Goal: Transaction & Acquisition: Purchase product/service

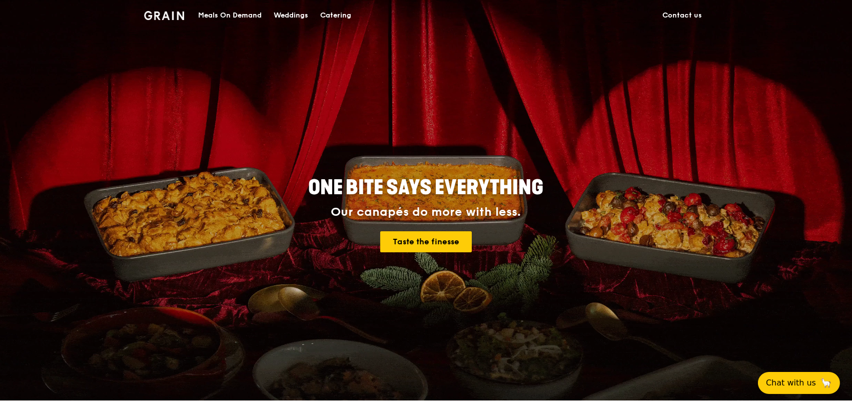
click at [354, 15] on link "Catering" at bounding box center [335, 16] width 43 height 30
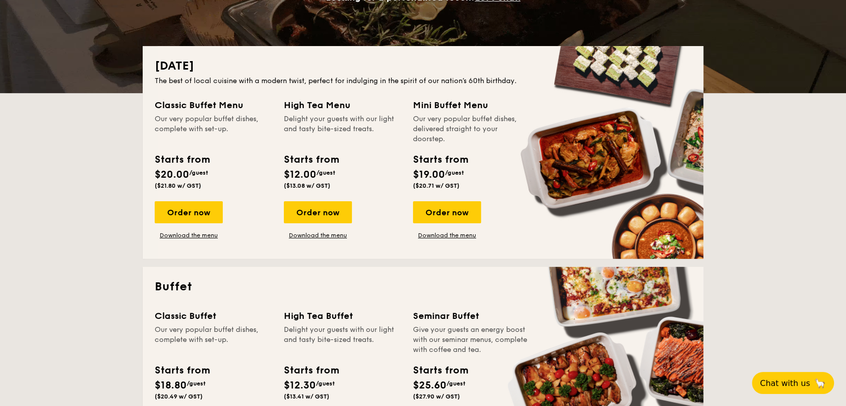
scroll to position [187, 0]
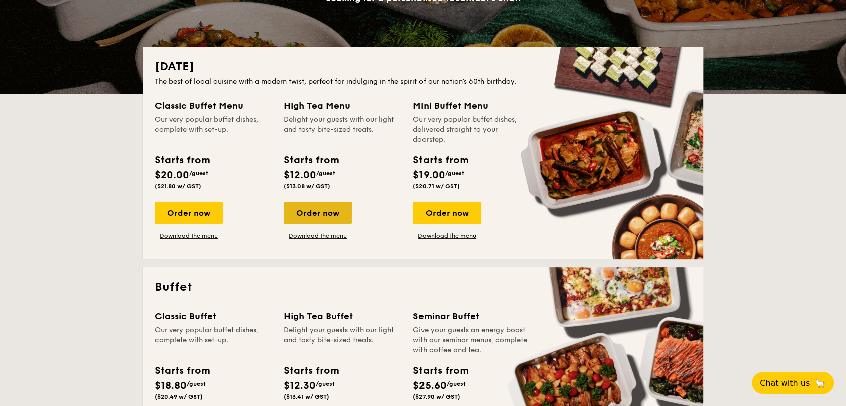
click at [314, 220] on div "Order now" at bounding box center [318, 213] width 68 height 22
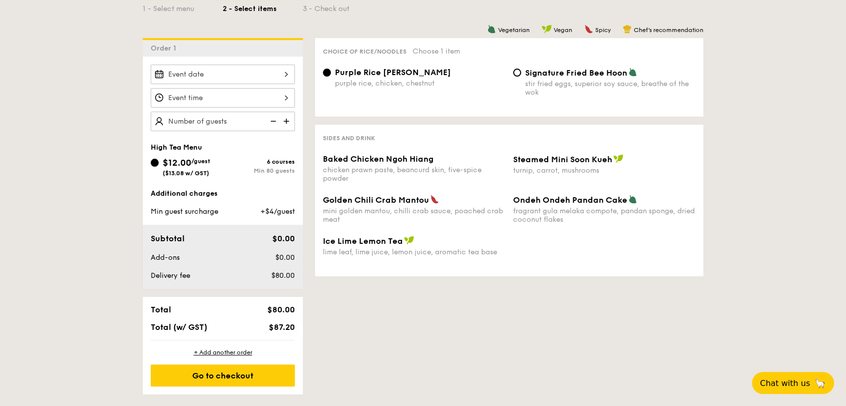
scroll to position [232, 0]
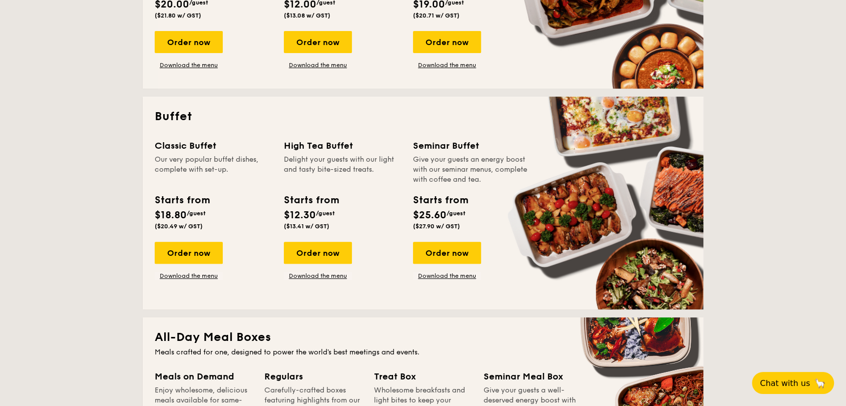
scroll to position [360, 0]
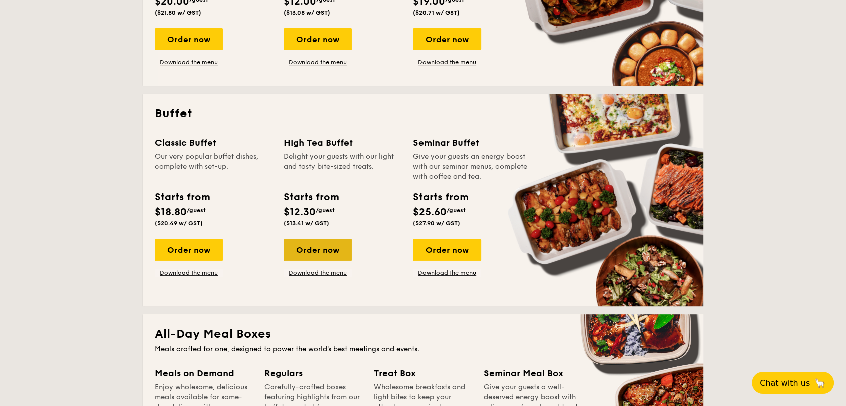
click at [311, 257] on div "Order now" at bounding box center [318, 250] width 68 height 22
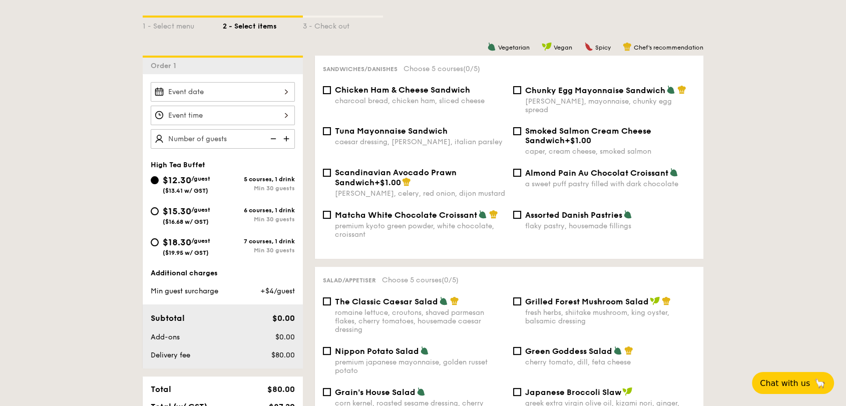
scroll to position [226, 0]
click at [518, 89] on input "Chunky Egg Mayonnaise Sandwich dijon mustard, mayonnaise, chunky egg spread" at bounding box center [517, 91] width 8 height 8
checkbox input "true"
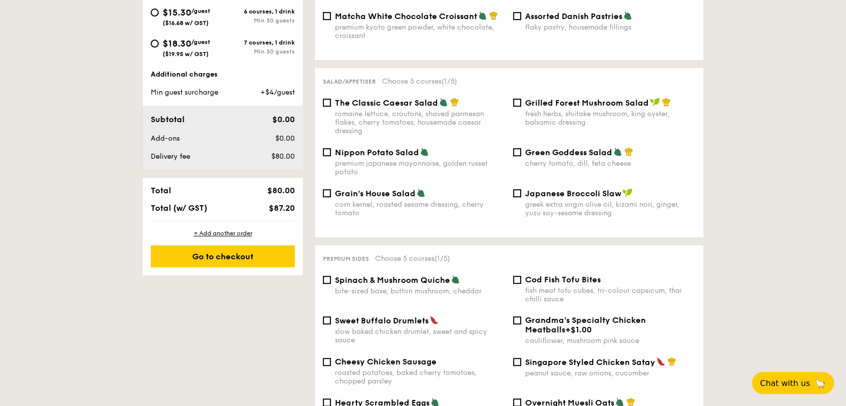
scroll to position [427, 0]
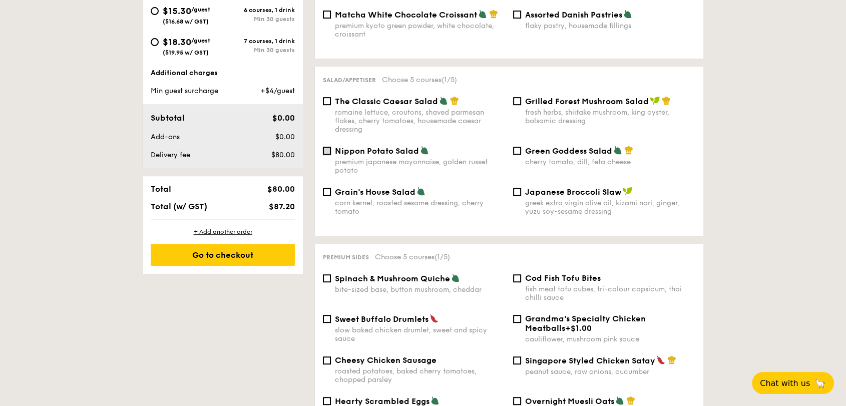
click at [324, 147] on input "Nippon Potato Salad premium japanese mayonnaise, golden russet potato" at bounding box center [327, 151] width 8 height 8
checkbox input "true"
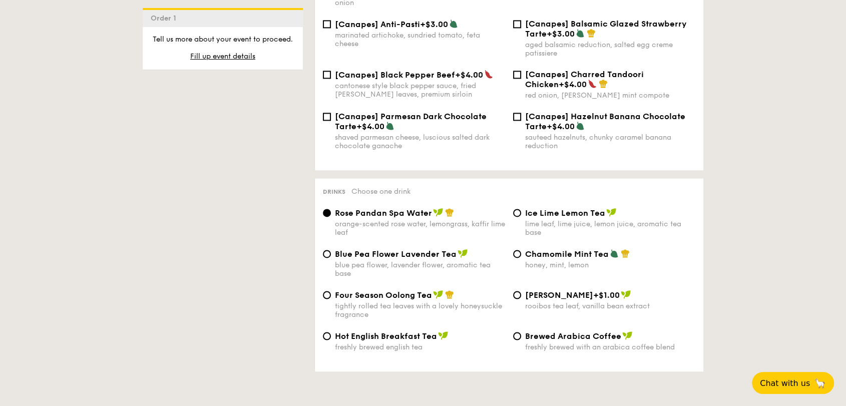
scroll to position [1492, 0]
click at [335, 250] on span "Blue Pea Flower Lavender Tea" at bounding box center [396, 255] width 122 height 10
click at [331, 250] on input "Blue Pea Flower Lavender Tea blue pea flower, lavender flower, aromatic tea base" at bounding box center [327, 254] width 8 height 8
radio input "true"
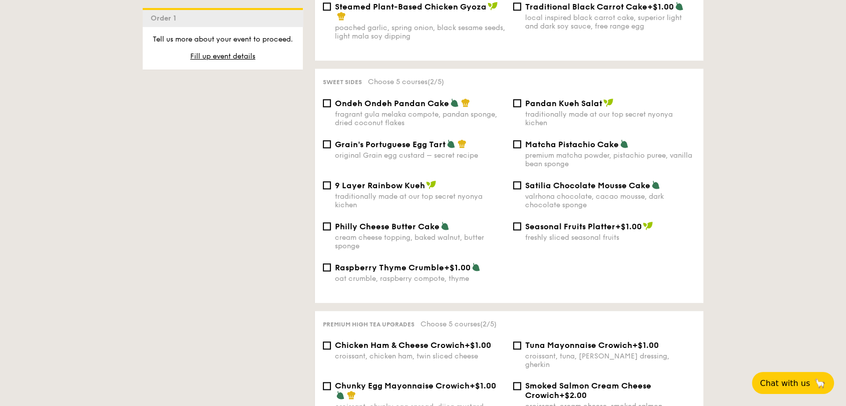
scroll to position [1035, 0]
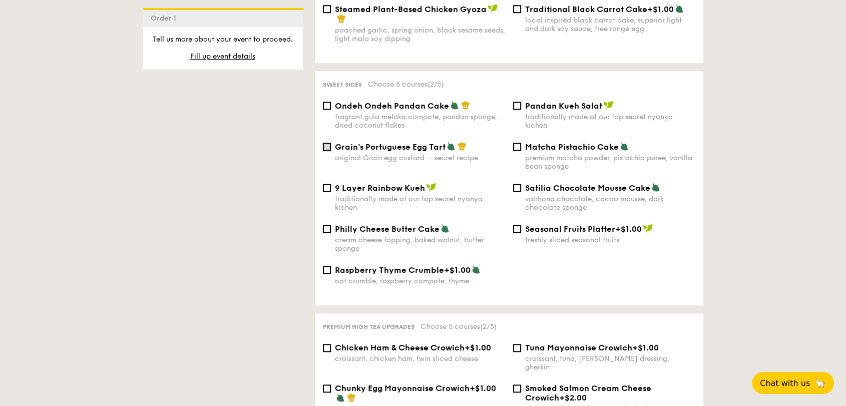
click at [324, 143] on input "Grain's Portuguese Egg Tart original Grain egg custard – secret recipe" at bounding box center [327, 147] width 8 height 8
checkbox input "true"
click at [324, 184] on input "9 Layer Rainbow Kueh traditionally made at our top secret nyonya kichen" at bounding box center [327, 188] width 8 height 8
checkbox input "true"
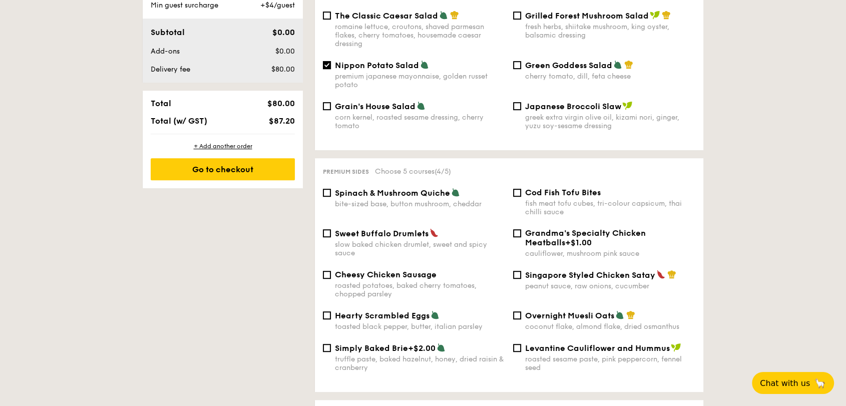
scroll to position [513, 0]
click at [513, 270] on input "Singapore Styled Chicken Satay peanut sauce, raw onions, cucumber" at bounding box center [517, 274] width 8 height 8
checkbox input "true"
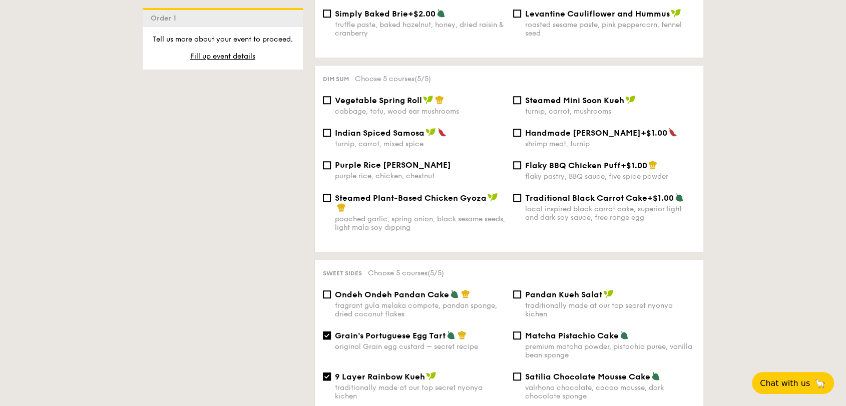
scroll to position [849, 0]
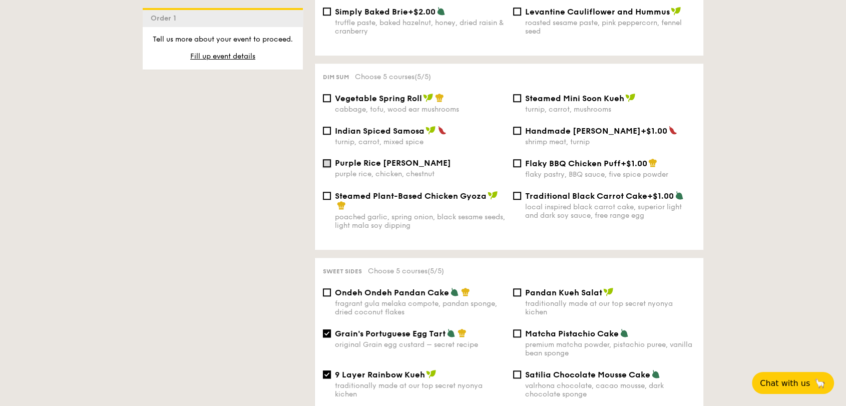
click at [326, 159] on input "Purple Rice Loh Mai Kai purple rice, chicken, chestnut" at bounding box center [327, 163] width 8 height 8
checkbox input "true"
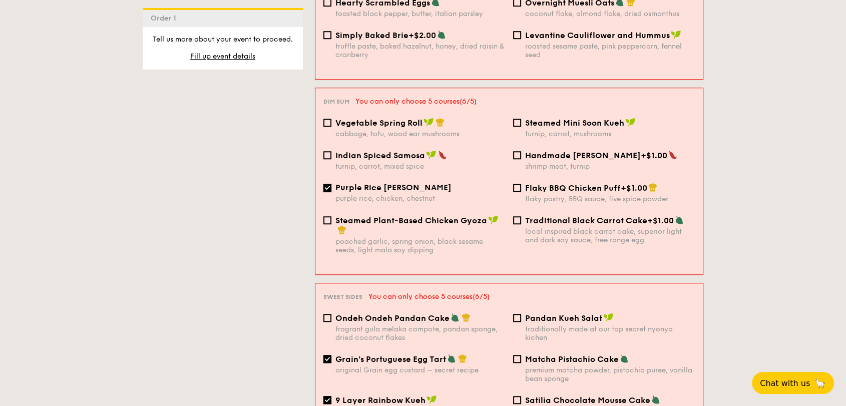
scroll to position [944, 0]
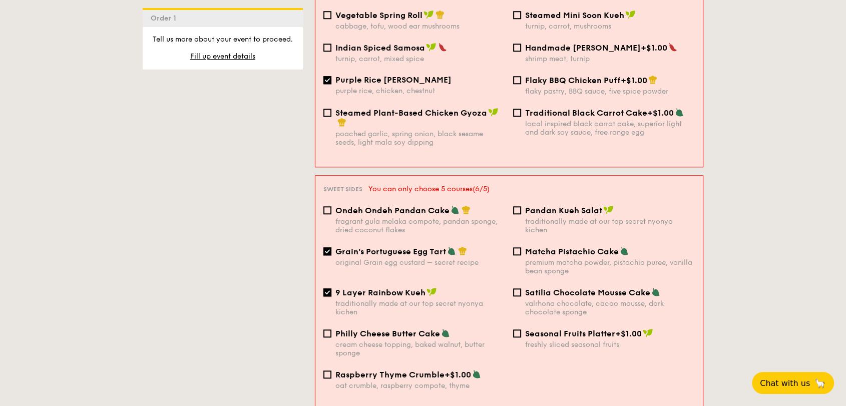
click at [325, 288] on input "9 Layer Rainbow Kueh traditionally made at our top secret nyonya kichen" at bounding box center [327, 292] width 8 height 8
checkbox input "false"
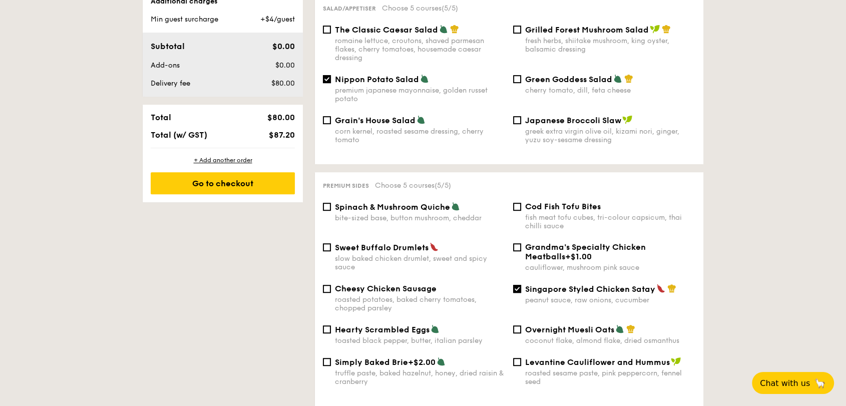
scroll to position [508, 0]
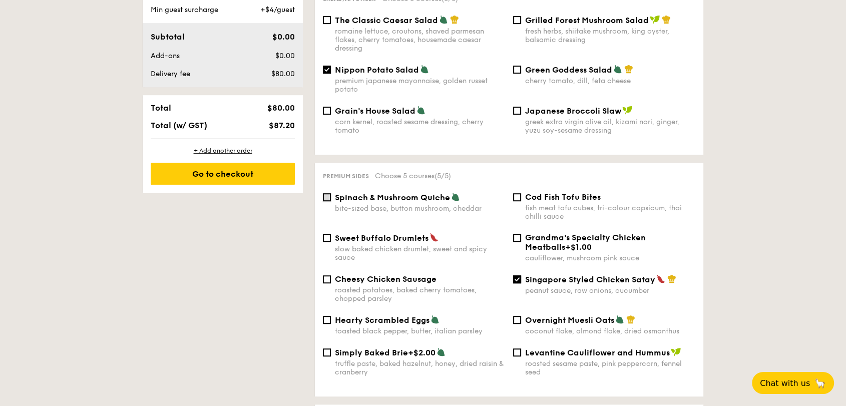
click at [326, 193] on input "Spinach & Mushroom Quiche bite-sized base, button mushroom, cheddar" at bounding box center [327, 197] width 8 height 8
checkbox input "true"
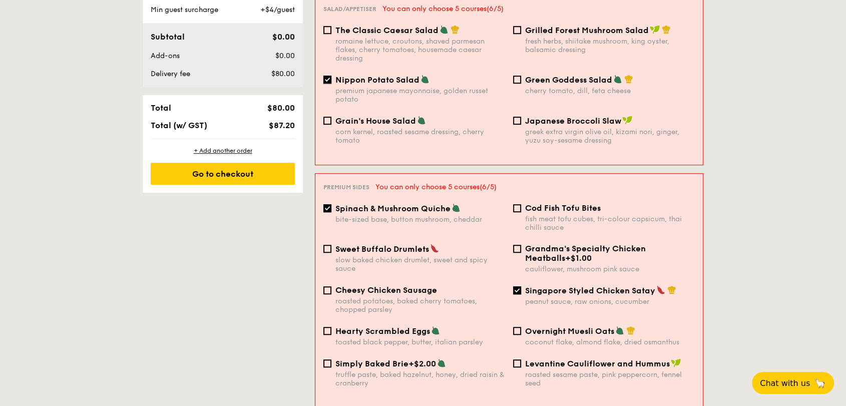
click at [329, 76] on input "Nippon Potato Salad premium japanese mayonnaise, golden russet potato" at bounding box center [327, 80] width 8 height 8
checkbox input "false"
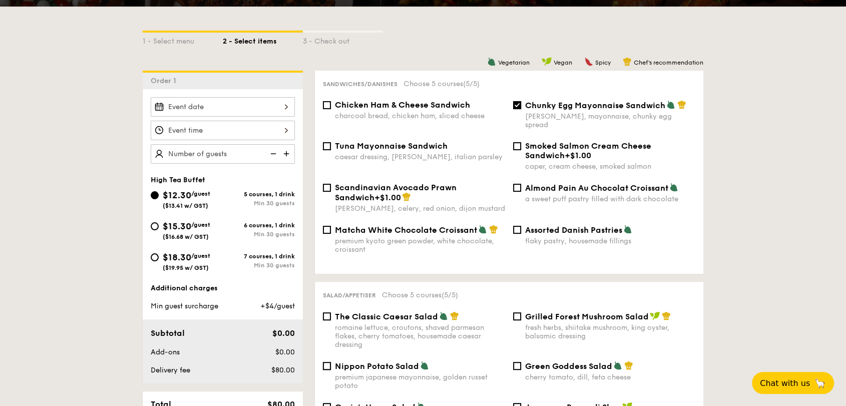
scroll to position [205, 0]
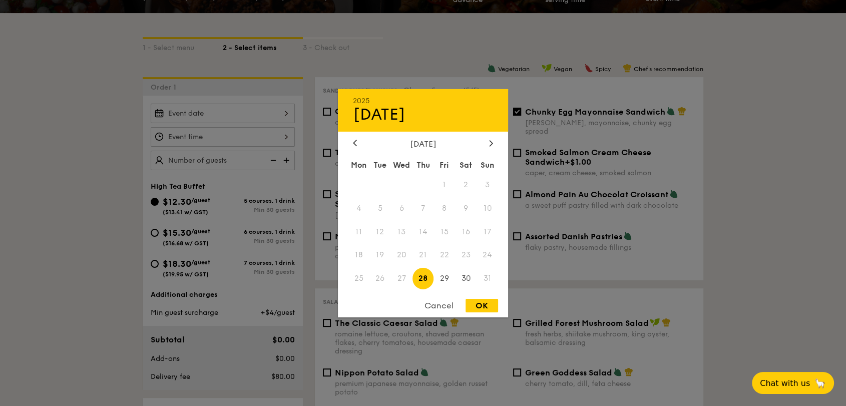
click at [227, 113] on div "2025 Aug 28 August 2025 Mon Tue Wed Thu Fri Sat Sun 1 2 3 4 5 6 7 8 9 10 11 12 …" at bounding box center [223, 114] width 144 height 20
click at [444, 278] on span "29" at bounding box center [444, 279] width 22 height 22
click at [484, 303] on div "OK" at bounding box center [481, 306] width 33 height 14
type input "Aug 29, 2025"
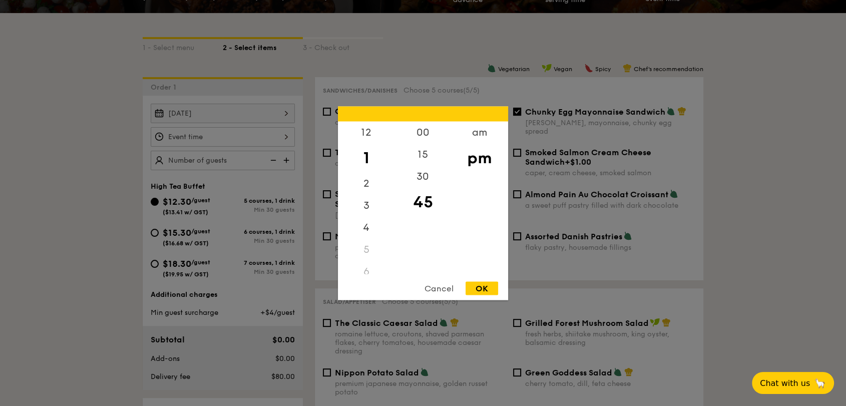
click at [290, 136] on div "12 1 2 3 4 5 6 7 8 9 10 11 00 15 30 45 am pm Cancel OK" at bounding box center [223, 137] width 144 height 20
click at [365, 194] on div "4" at bounding box center [366, 192] width 57 height 29
click at [420, 198] on div "45" at bounding box center [422, 198] width 57 height 22
click at [78, 233] on div at bounding box center [423, 203] width 846 height 406
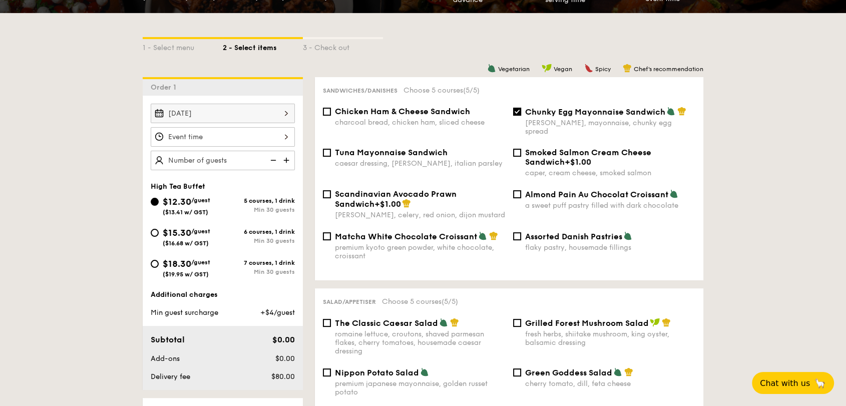
scroll to position [0, 0]
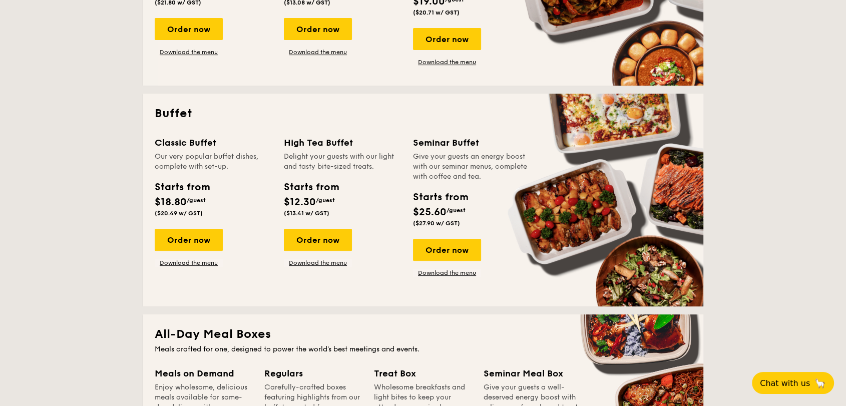
scroll to position [1454, 0]
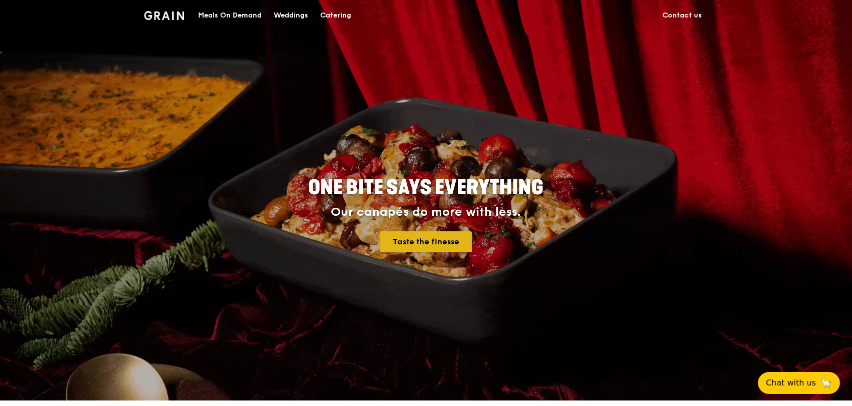
click at [430, 244] on link "Taste the finesse" at bounding box center [426, 241] width 92 height 21
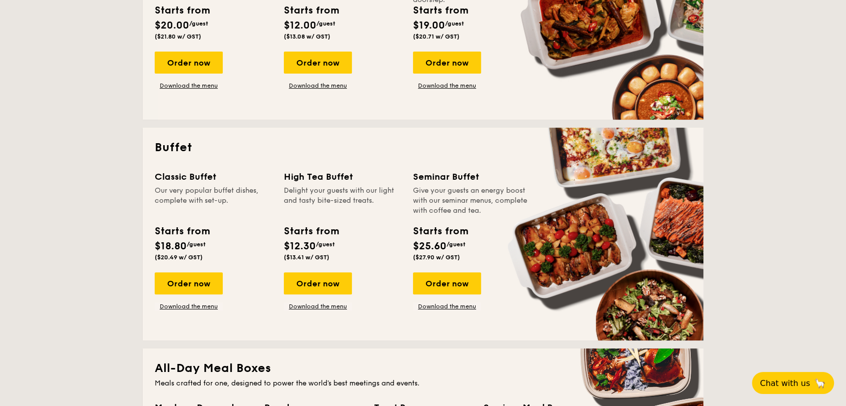
scroll to position [336, 0]
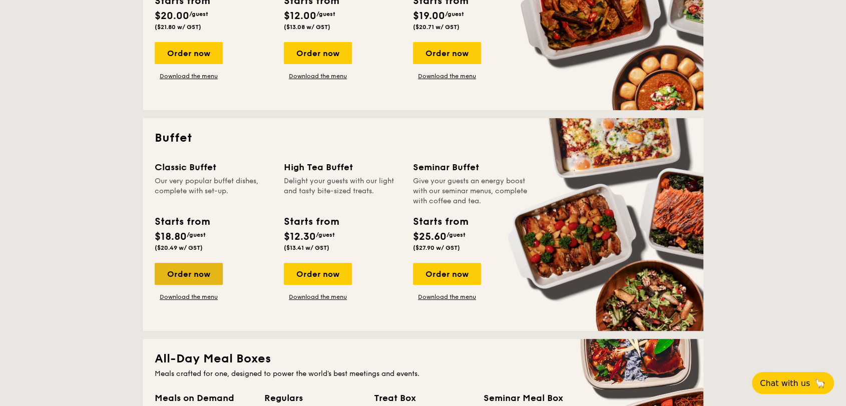
click at [199, 271] on div "Order now" at bounding box center [189, 274] width 68 height 22
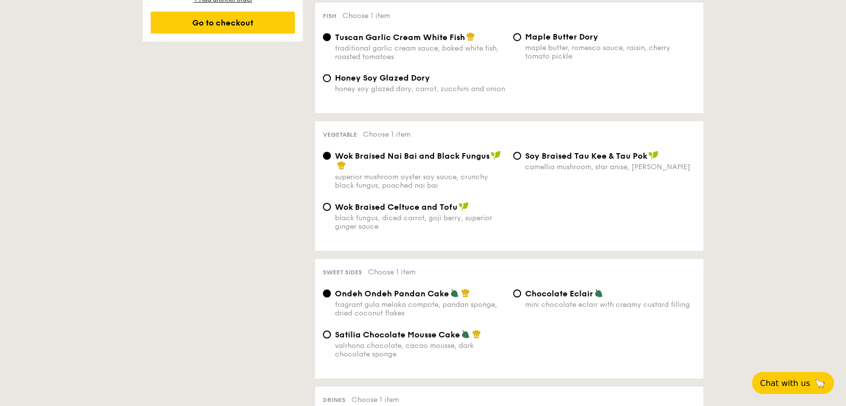
scroll to position [655, 0]
click at [518, 291] on input "Chocolate Eclair mini chocolate eclair with creamy custard filling" at bounding box center [517, 292] width 8 height 8
radio input "true"
click at [326, 338] on div "Satilia Chocolate Mousse Cake valrhona chocolate, cacao mousse, dark chocolate …" at bounding box center [414, 342] width 190 height 29
click at [328, 333] on input "Satilia Chocolate Mousse Cake valrhona chocolate, cacao mousse, dark chocolate …" at bounding box center [327, 333] width 8 height 8
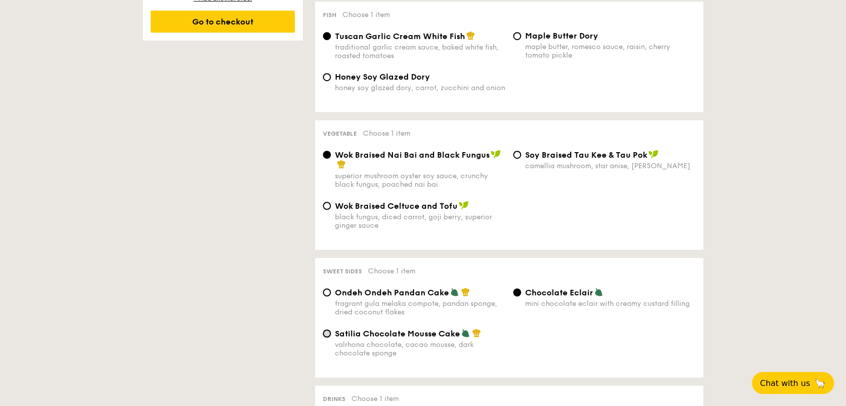
radio input "true"
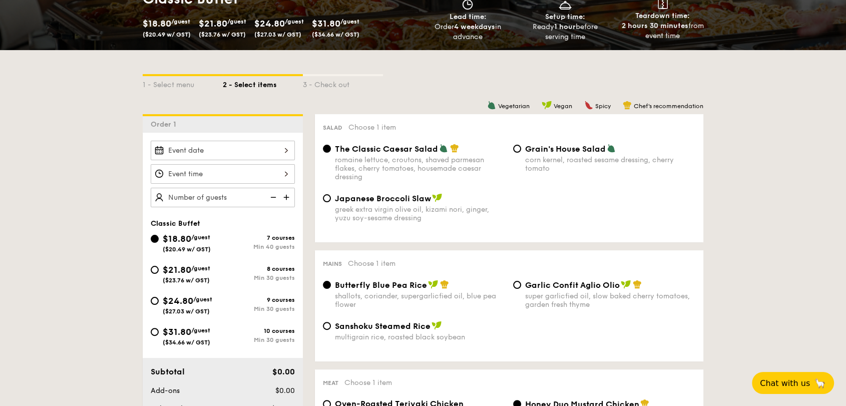
scroll to position [167, 0]
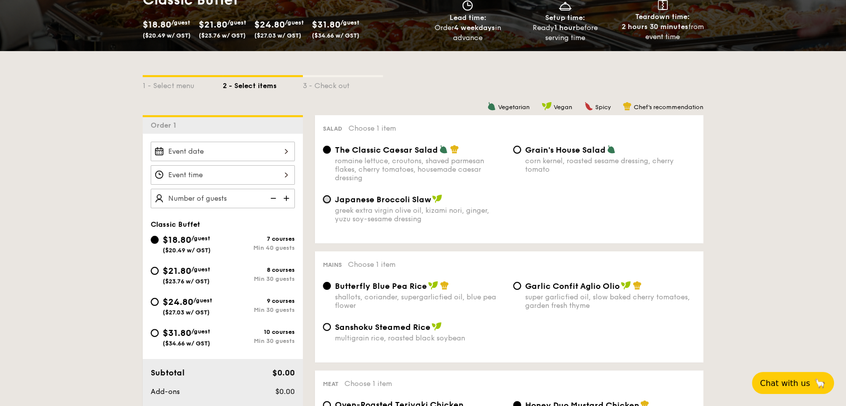
click at [329, 202] on input "Japanese Broccoli Slaw greek extra virgin olive oil, kizami nori, ginger, yuzu …" at bounding box center [327, 199] width 8 height 8
radio input "true"
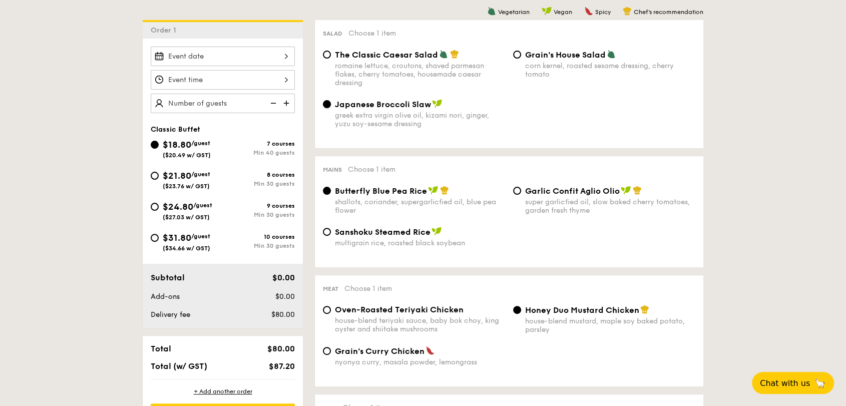
scroll to position [254, 0]
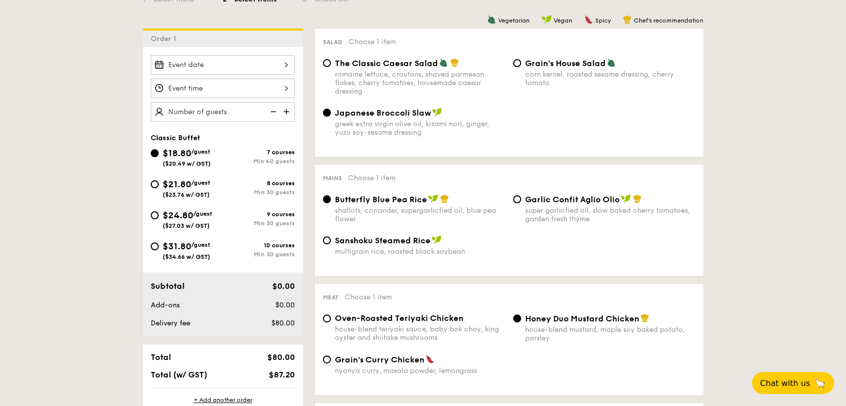
click at [266, 64] on div at bounding box center [223, 65] width 144 height 20
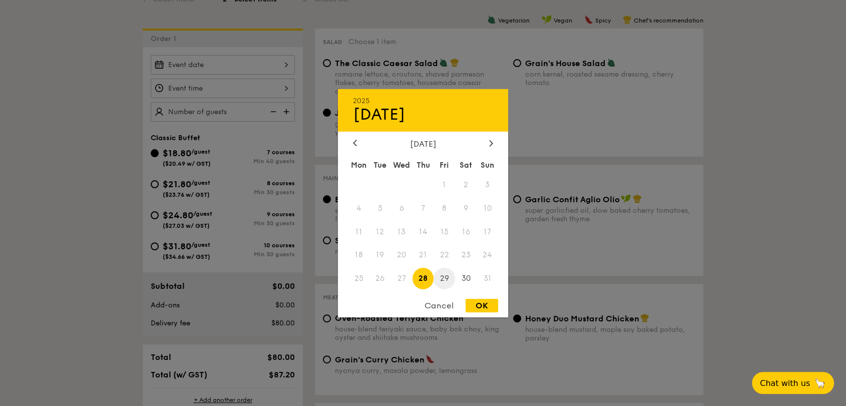
click at [441, 274] on span "29" at bounding box center [444, 279] width 22 height 22
click at [477, 303] on div "OK" at bounding box center [481, 306] width 33 height 14
type input "Aug 29, 2025"
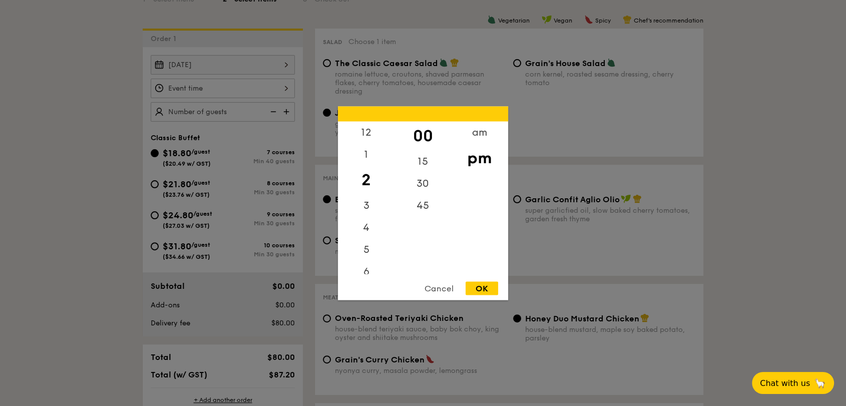
click at [268, 89] on div "12 1 2 3 4 5 6 7 8 9 10 11 00 15 30 45 am pm Cancel OK" at bounding box center [223, 89] width 144 height 20
click at [362, 232] on div "6" at bounding box center [366, 232] width 57 height 29
click at [420, 163] on div "15" at bounding box center [422, 164] width 57 height 29
click at [481, 287] on div "OK" at bounding box center [481, 288] width 33 height 14
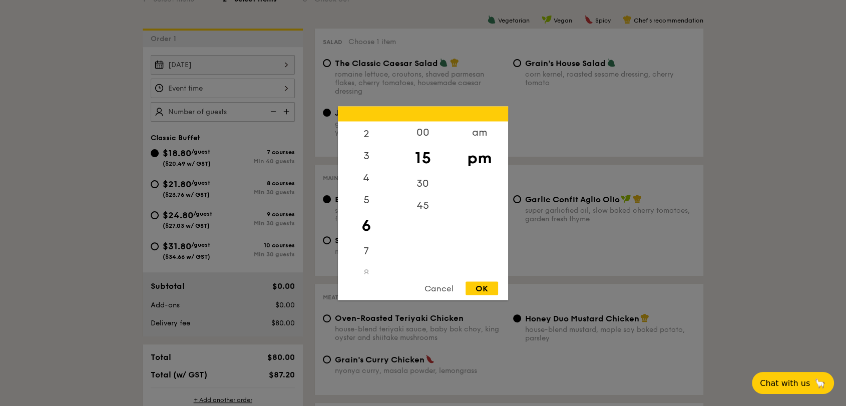
type input "6:15PM"
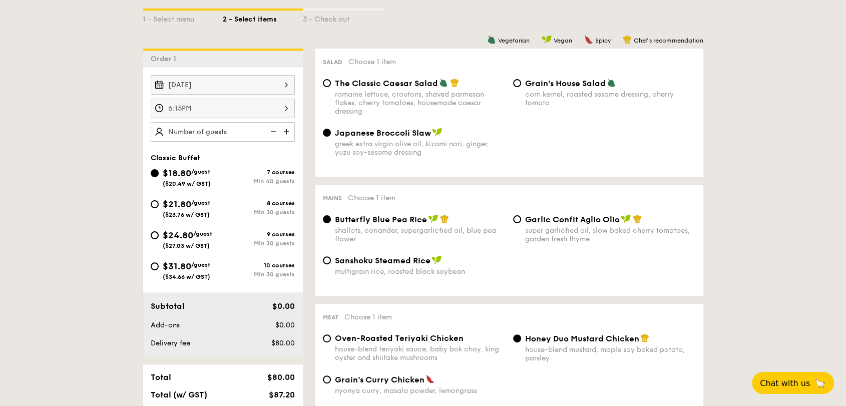
scroll to position [233, 0]
click at [290, 125] on img at bounding box center [287, 132] width 15 height 19
type input "40 guests"
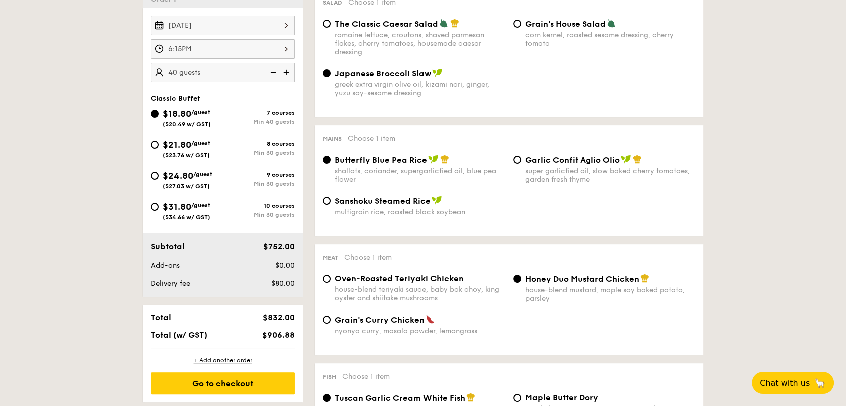
scroll to position [292, 0]
click at [153, 149] on div "$21.80 /guest ($23.76 w/ GST)" at bounding box center [187, 149] width 72 height 21
click at [153, 149] on input "$21.80 /guest ($23.76 w/ GST) 8 courses Min 30 guests" at bounding box center [155, 146] width 8 height 8
radio input "true"
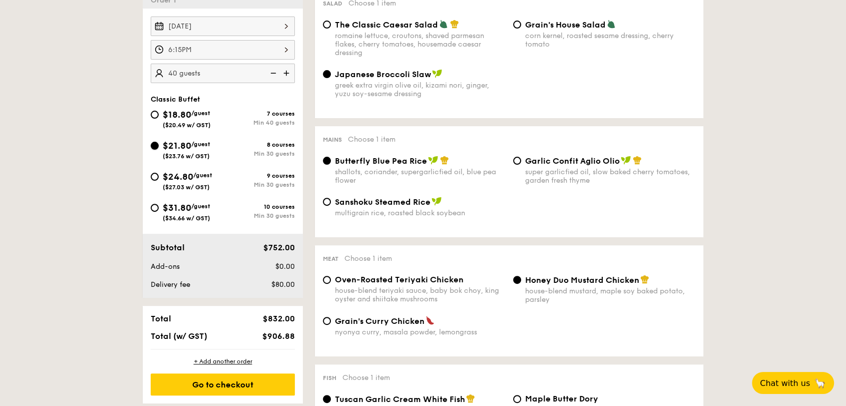
radio input "true"
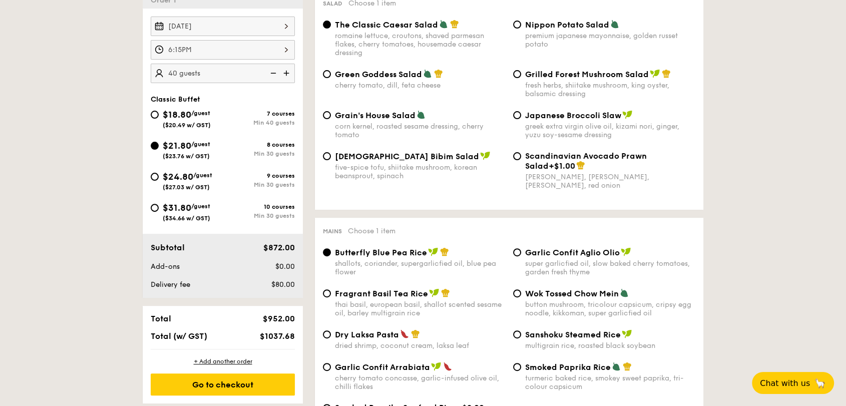
click at [272, 72] on img at bounding box center [272, 73] width 15 height 19
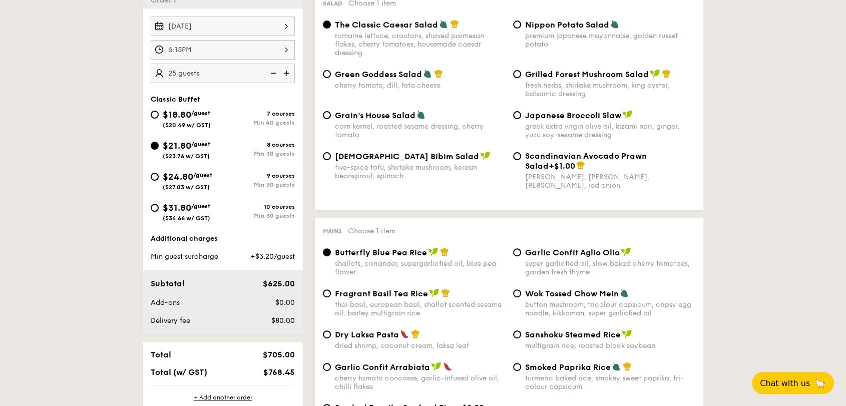
click at [272, 72] on img at bounding box center [272, 73] width 15 height 19
click at [283, 70] on img at bounding box center [287, 73] width 15 height 19
type input "30 guests"
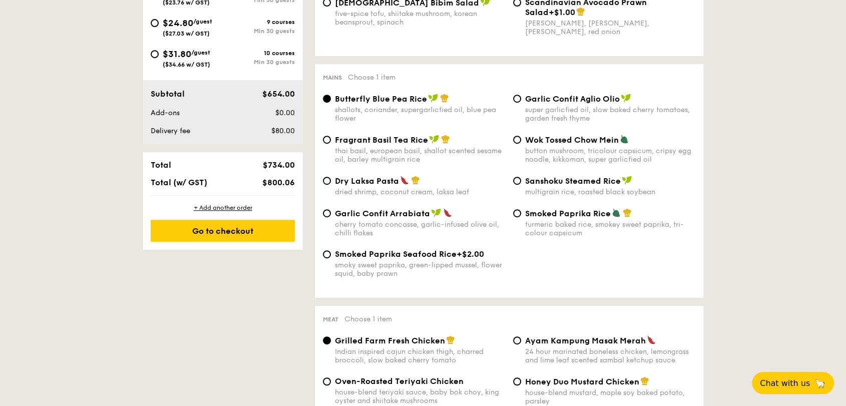
scroll to position [281, 0]
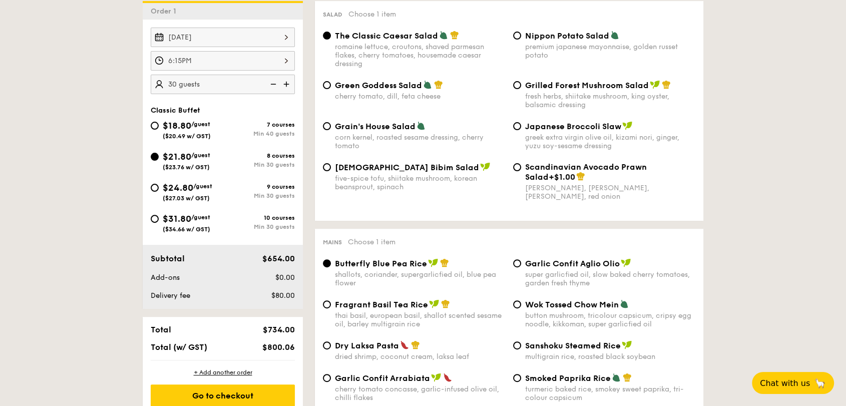
click at [338, 89] on span "Green Goddess Salad" at bounding box center [378, 86] width 87 height 10
click at [331, 89] on input "Green Goddess Salad cherry tomato, dill, feta cheese" at bounding box center [327, 85] width 8 height 8
radio input "true"
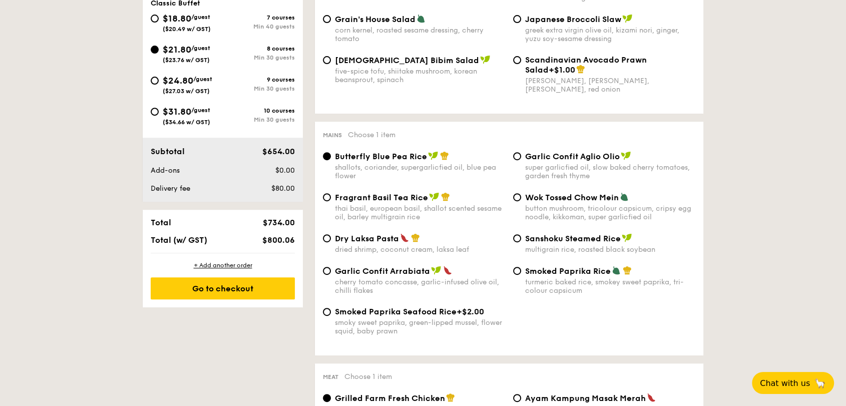
scroll to position [388, 0]
click at [369, 200] on span "Fragrant Basil Tea Rice" at bounding box center [381, 198] width 93 height 10
click at [331, 200] on input "Fragrant Basil Tea Rice thai basil, european basil, shallot scented sesame oil,…" at bounding box center [327, 197] width 8 height 8
radio input "true"
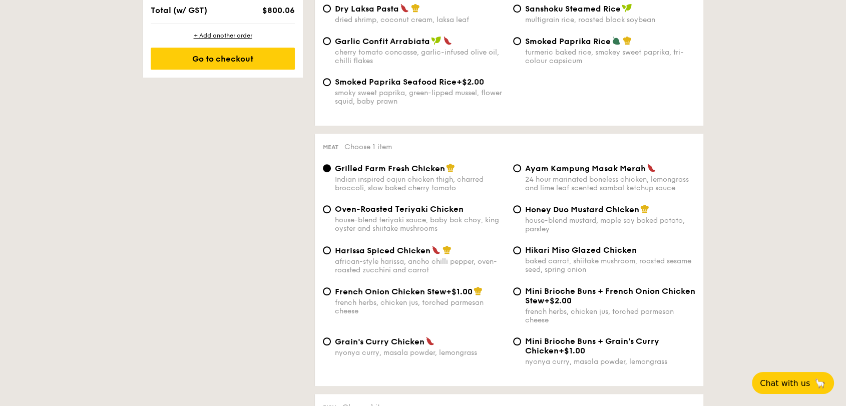
scroll to position [619, 0]
click at [476, 258] on div "african-style harissa, ancho chilli pepper, oven-roasted zucchini and carrot" at bounding box center [420, 265] width 170 height 17
click at [331, 254] on input "Harissa Spiced Chicken african-style harissa, ancho chilli pepper, oven-roasted…" at bounding box center [327, 250] width 8 height 8
radio input "true"
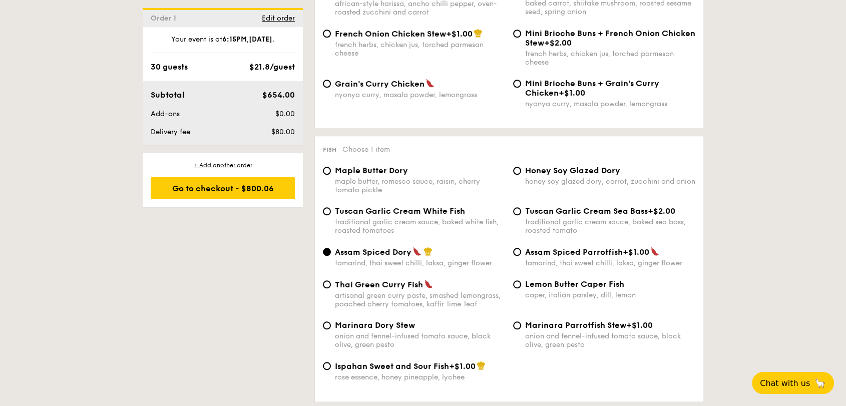
scroll to position [858, 0]
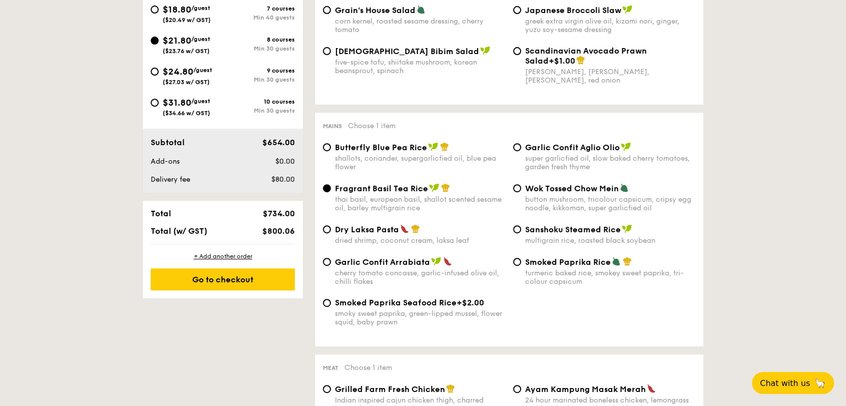
scroll to position [264, 0]
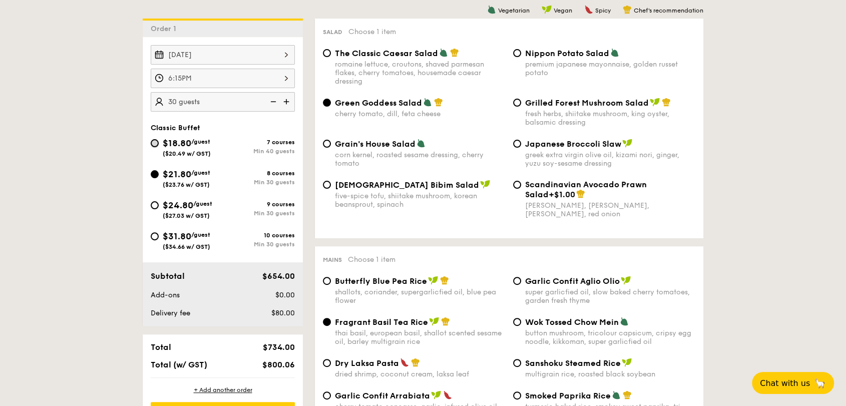
click at [155, 140] on input "$18.80 /guest ($20.49 w/ GST) 7 courses Min 40 guests" at bounding box center [155, 143] width 8 height 8
radio input "true"
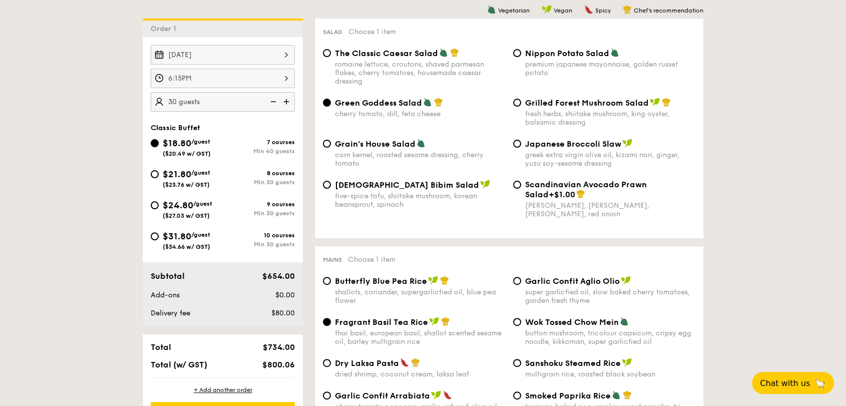
radio input "true"
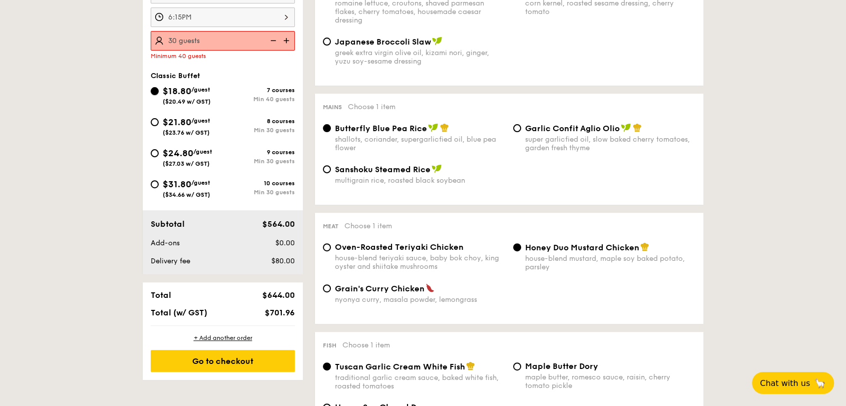
scroll to position [327, 0]
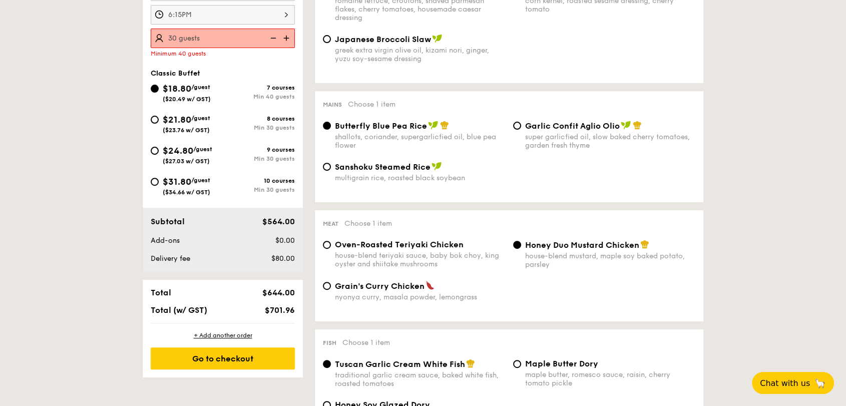
click at [159, 115] on div "$21.80 /guest ($23.76 w/ GST)" at bounding box center [187, 123] width 72 height 21
click at [159, 116] on input "$21.80 /guest ($23.76 w/ GST) 8 courses Min 30 guests" at bounding box center [155, 120] width 8 height 8
radio input "true"
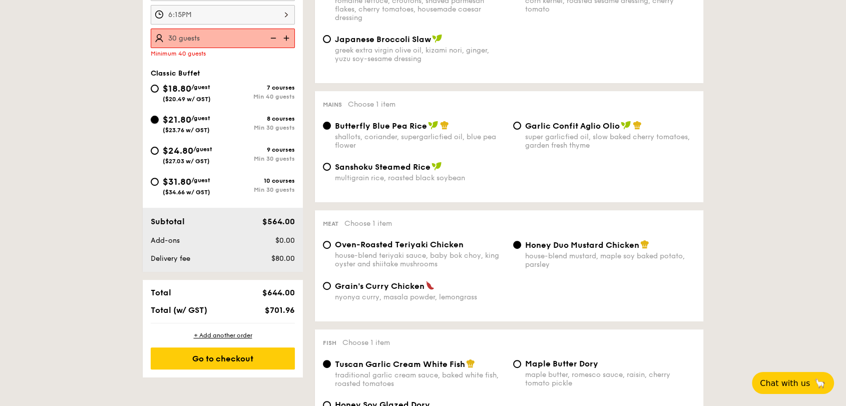
radio input "true"
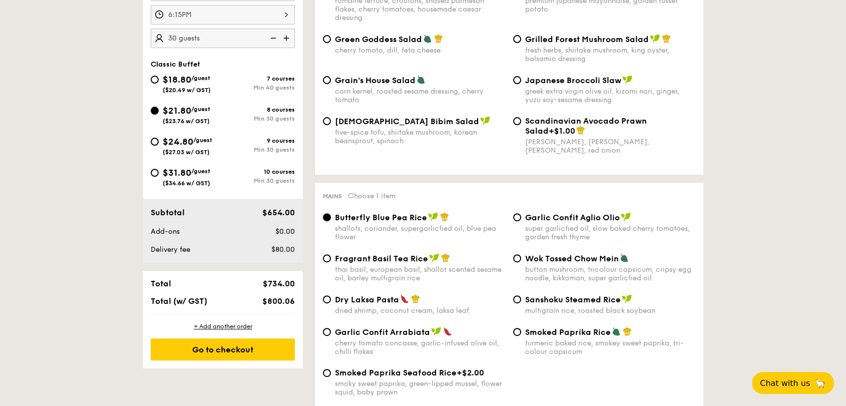
click at [271, 38] on img at bounding box center [272, 38] width 15 height 19
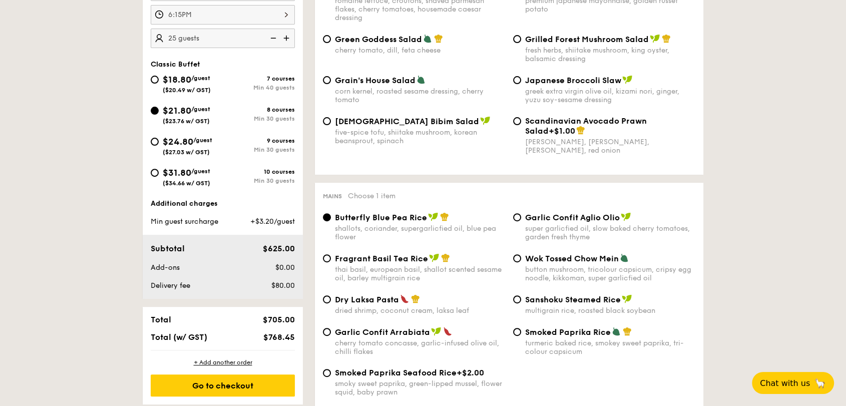
scroll to position [316, 0]
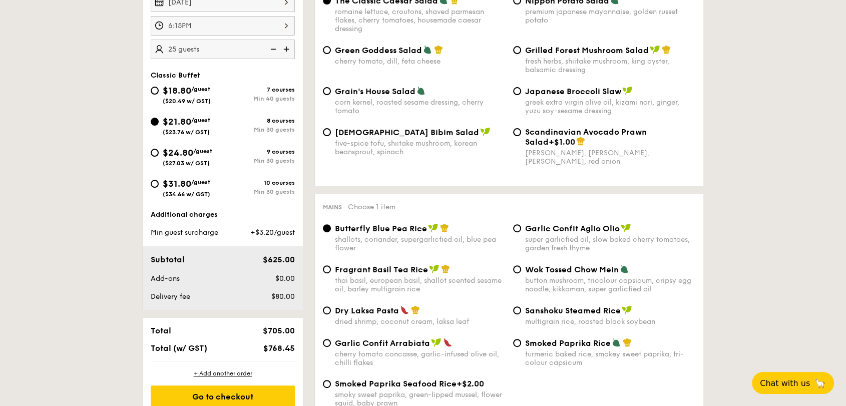
click at [284, 49] on img at bounding box center [287, 49] width 15 height 19
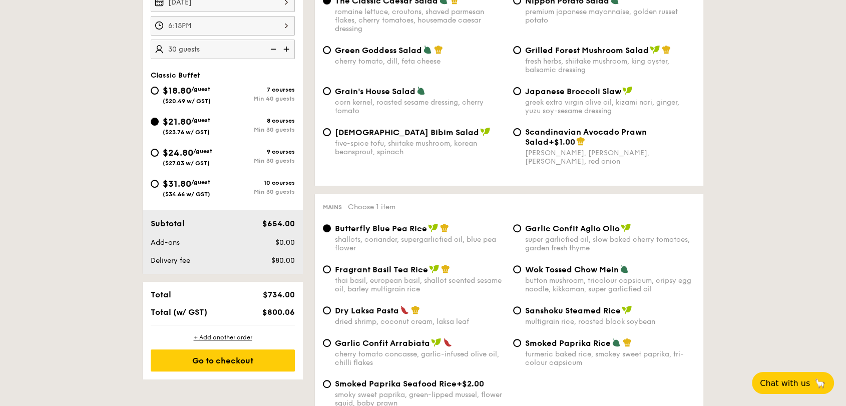
click at [274, 48] on img at bounding box center [272, 49] width 15 height 19
type input "25 guests"
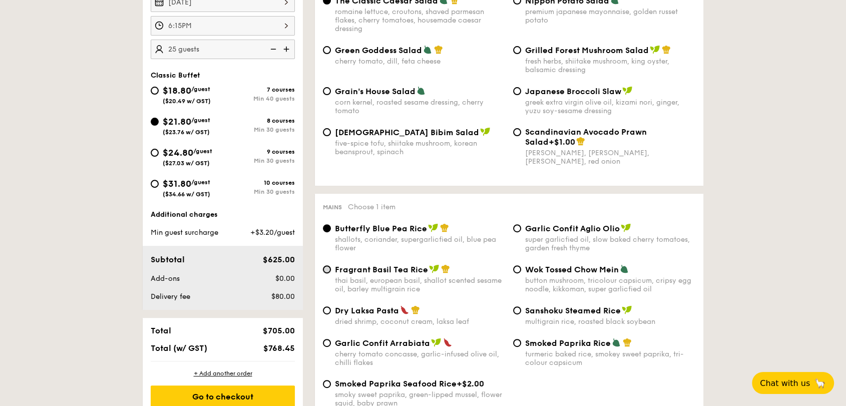
click at [330, 266] on input "Fragrant Basil Tea Rice thai basil, european basil, shallot scented sesame oil,…" at bounding box center [327, 269] width 8 height 8
radio input "true"
click at [274, 53] on img at bounding box center [272, 49] width 15 height 19
type input "20 guests"
click at [397, 144] on div "five-spice tofu, shiitake mushroom, korean beansprout, spinach" at bounding box center [420, 147] width 170 height 17
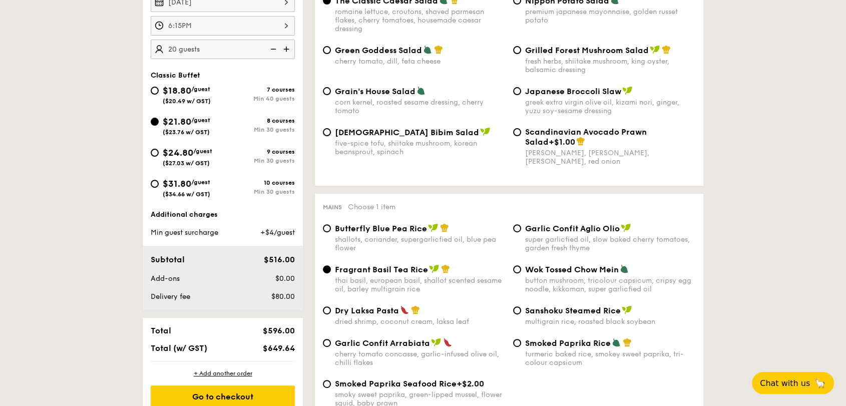
click at [331, 136] on input "Korean Bibim Salad five-spice tofu, shiitake mushroom, korean beansprout, spina…" at bounding box center [327, 132] width 8 height 8
radio input "true"
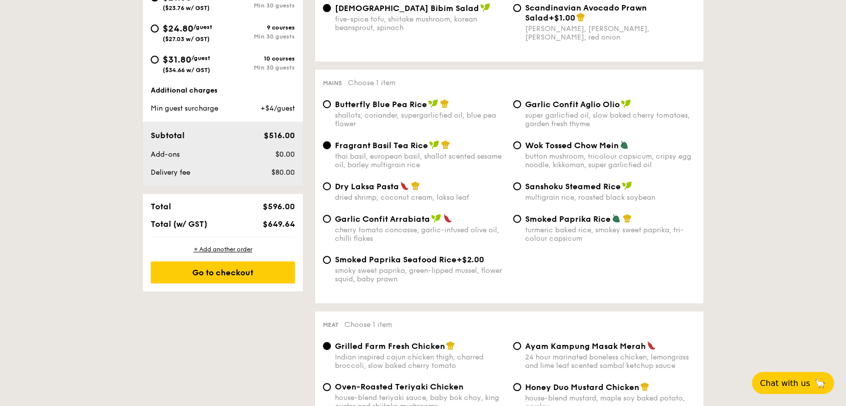
scroll to position [440, 0]
click at [268, 252] on div "+ Add another order Go to checkout" at bounding box center [223, 264] width 160 height 54
click at [267, 269] on div "Go to checkout" at bounding box center [223, 272] width 144 height 22
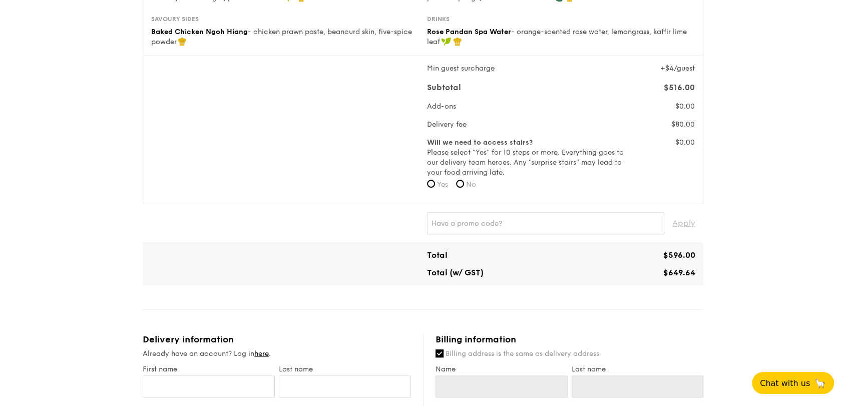
scroll to position [280, 0]
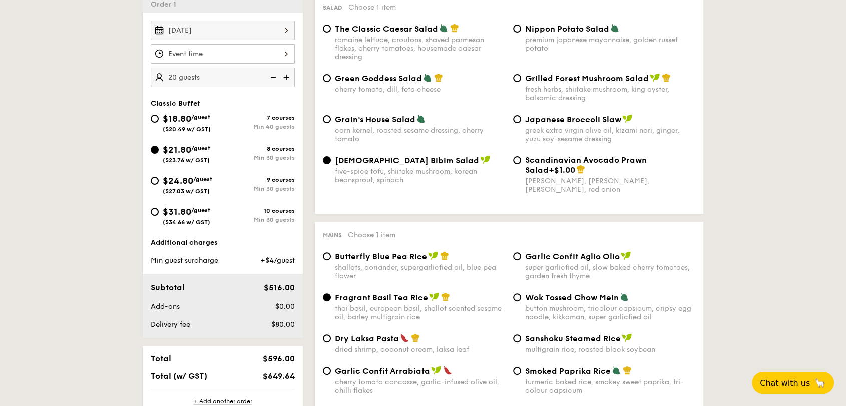
scroll to position [288, 0]
click at [152, 180] on input "$24.80 /guest ($27.03 w/ GST) 9 courses Min 30 guests" at bounding box center [155, 181] width 8 height 8
radio input "true"
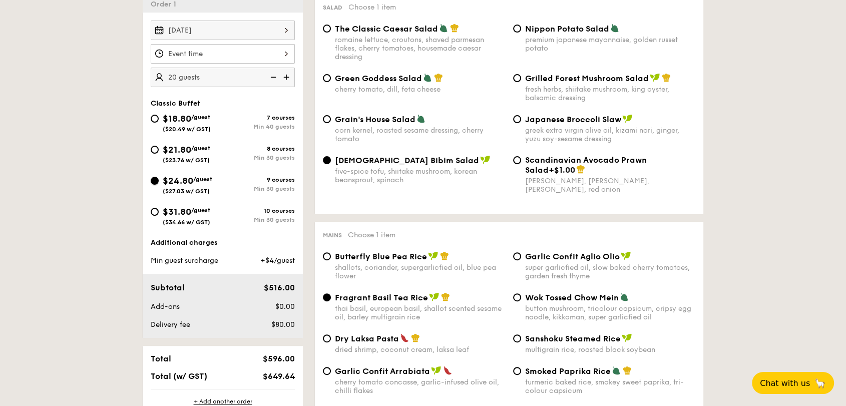
radio input "true"
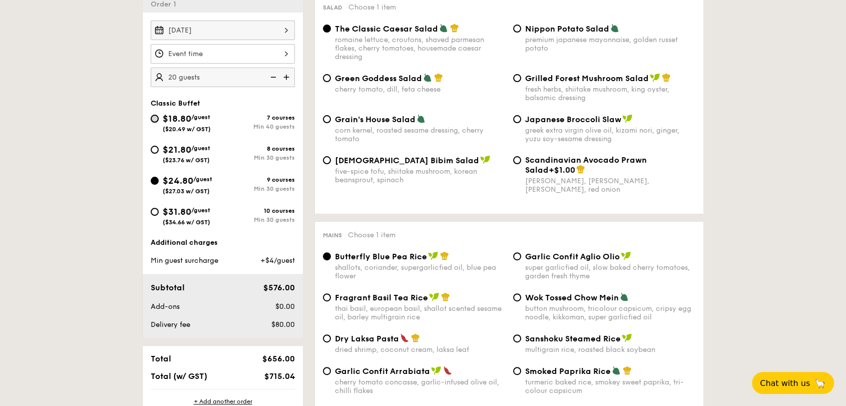
click at [154, 117] on input "$18.80 /guest ($20.49 w/ GST) 7 courses Min 40 guests" at bounding box center [155, 119] width 8 height 8
radio input "true"
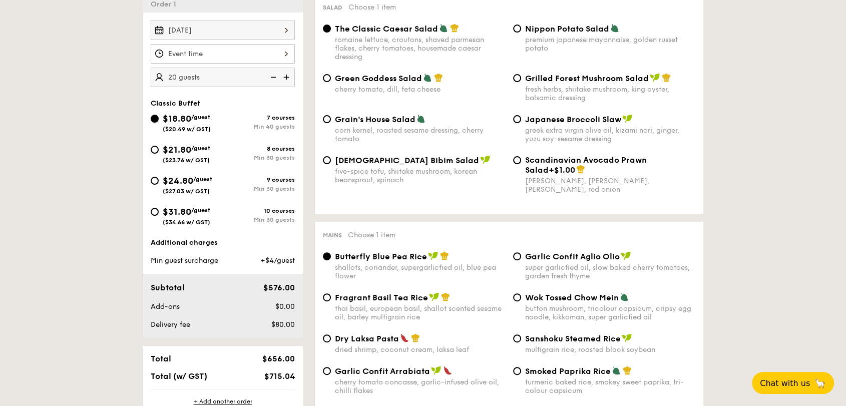
radio input "true"
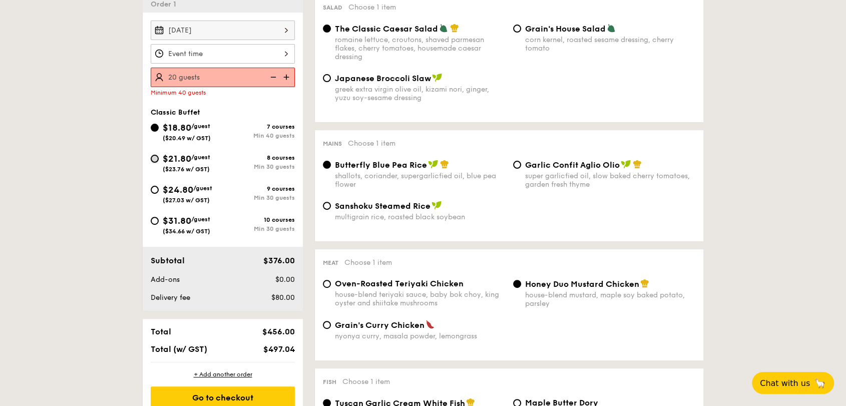
click at [156, 155] on input "$21.80 /guest ($23.76 w/ GST) 8 courses Min 30 guests" at bounding box center [155, 159] width 8 height 8
radio input "true"
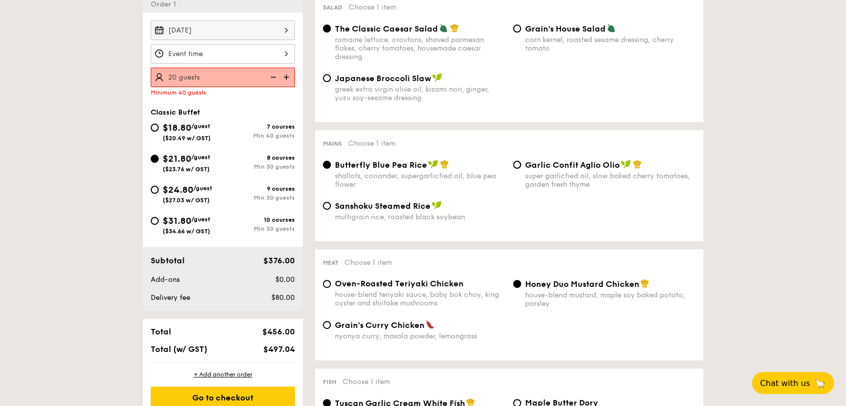
radio input "true"
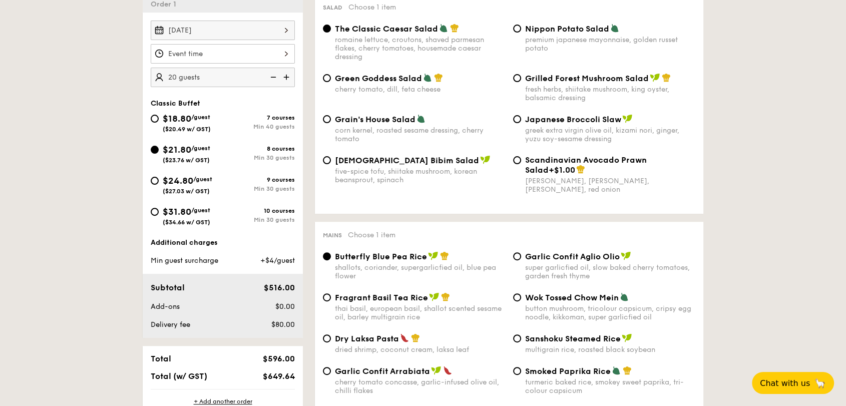
click at [287, 77] on img at bounding box center [287, 77] width 15 height 19
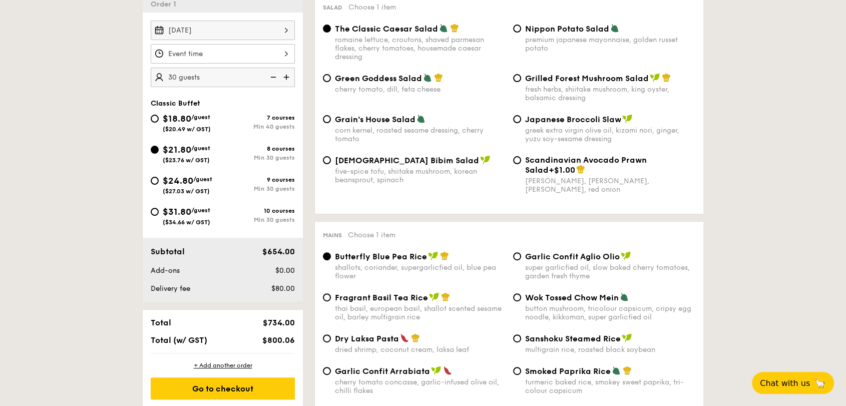
click at [287, 77] on img at bounding box center [287, 77] width 15 height 19
click at [275, 77] on img at bounding box center [272, 77] width 15 height 19
type input "25 guests"
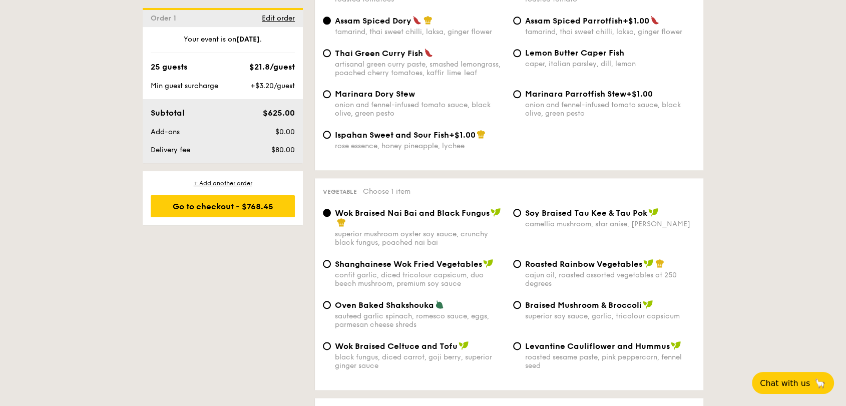
scroll to position [1108, 0]
click at [519, 261] on input "Roasted Rainbow Vegetables cajun oil, roasted assorted vegetables at 250 degrees" at bounding box center [517, 263] width 8 height 8
radio input "true"
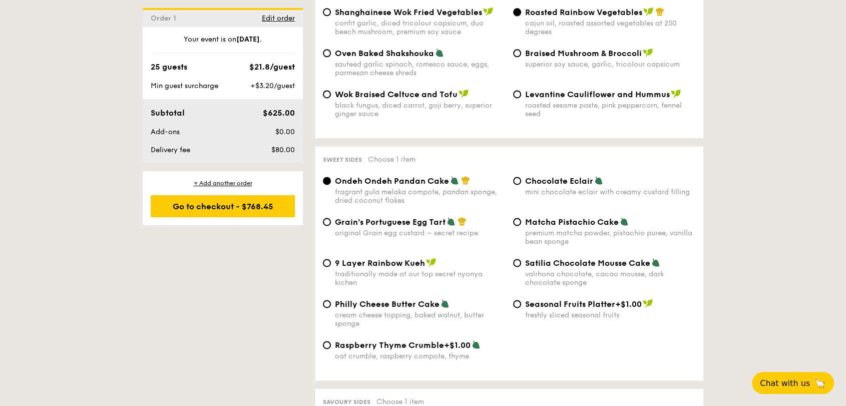
scroll to position [1364, 0]
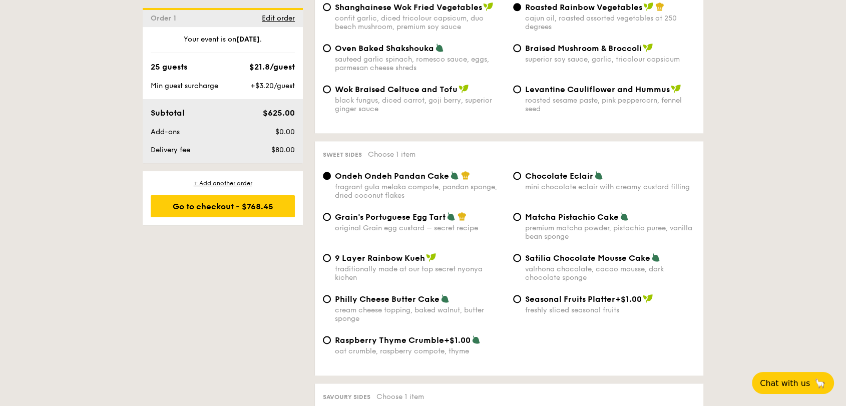
click at [323, 217] on div "Grain's Portuguese Egg Tart original Grain egg custard – secret recipe" at bounding box center [414, 222] width 190 height 21
click at [326, 215] on input "Grain's Portuguese Egg Tart original Grain egg custard – secret recipe" at bounding box center [327, 217] width 8 height 8
radio input "true"
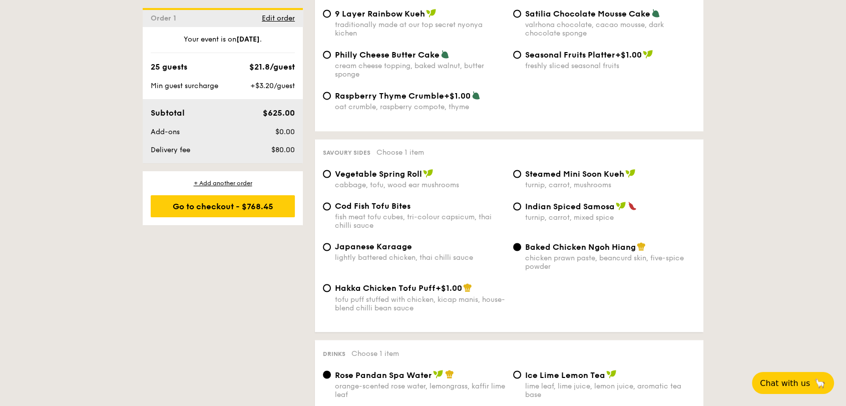
scroll to position [1609, 0]
click at [518, 244] on input "Baked Chicken Ngoh Hiang chicken prawn paste, beancurd skin, five-spice powder" at bounding box center [517, 246] width 8 height 8
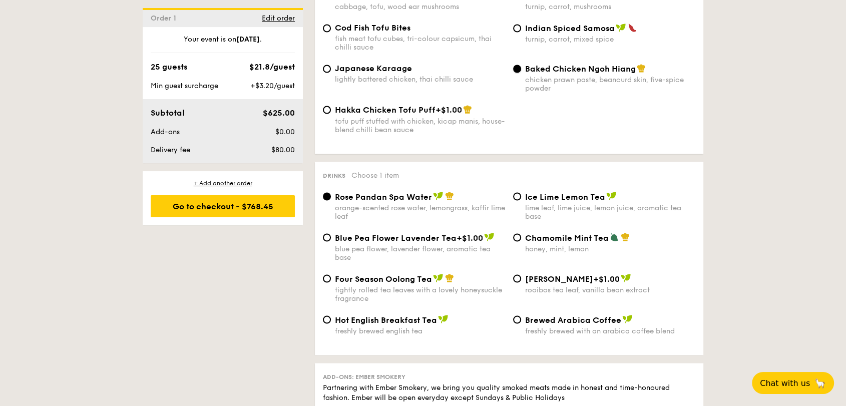
scroll to position [1787, 0]
click at [517, 233] on input "Chamomile Mint Tea honey, mint, lemon" at bounding box center [517, 236] width 8 height 8
radio input "true"
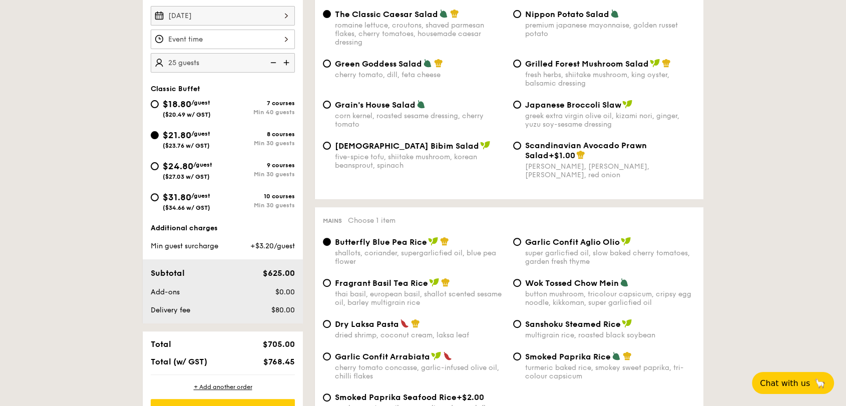
scroll to position [301, 0]
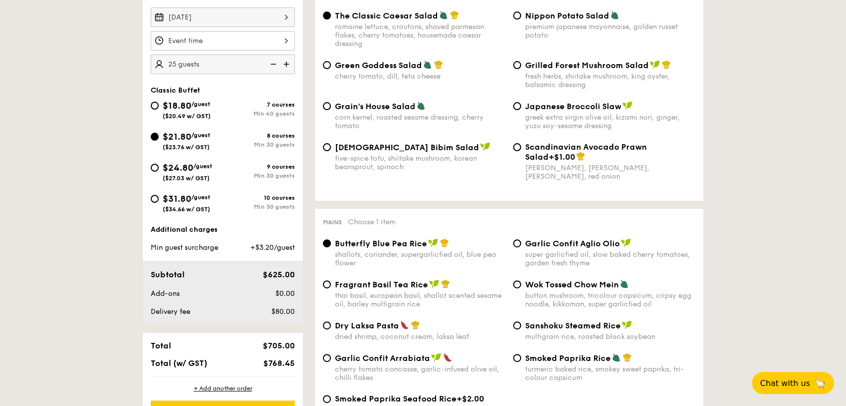
click at [286, 64] on img at bounding box center [287, 64] width 15 height 19
type input "30 guests"
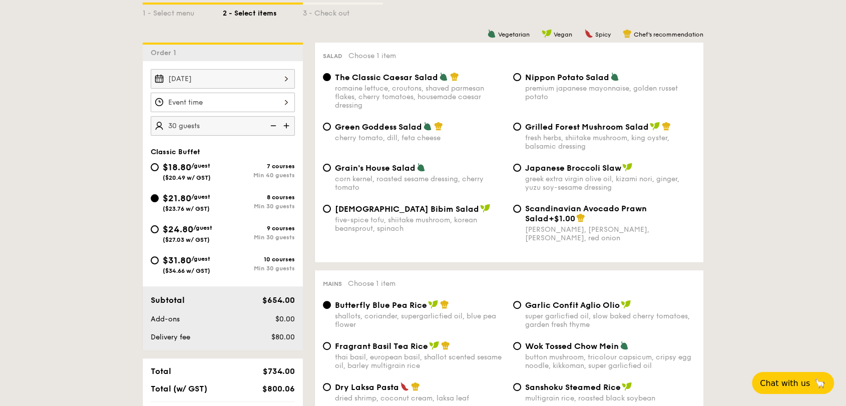
scroll to position [243, 0]
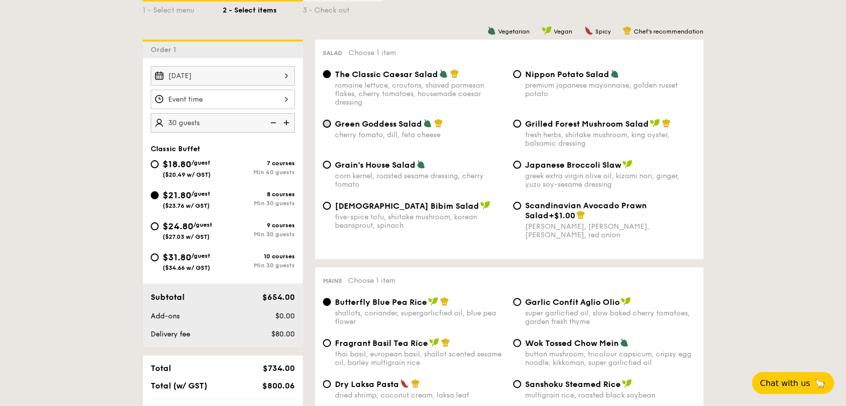
click at [324, 125] on input "Green Goddess Salad cherry tomato, dill, feta cheese" at bounding box center [327, 124] width 8 height 8
radio input "true"
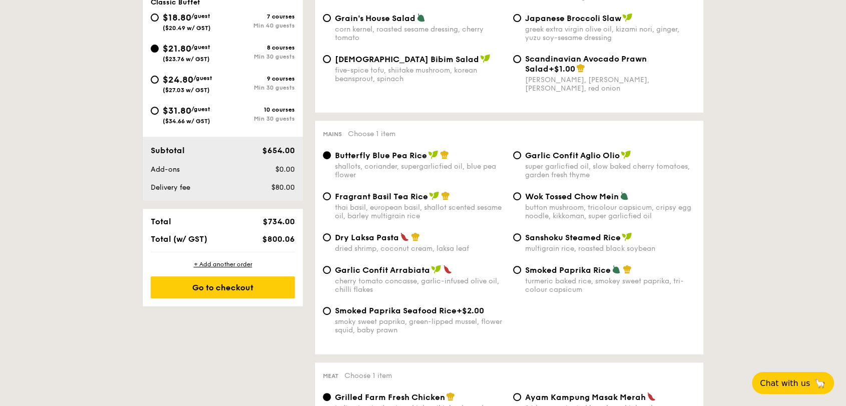
scroll to position [390, 0]
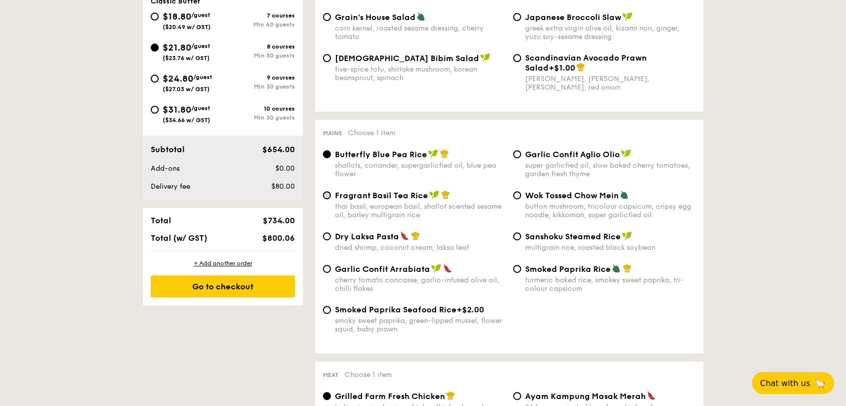
drag, startPoint x: 333, startPoint y: 201, endPoint x: 324, endPoint y: 192, distance: 12.7
click at [324, 192] on div "Fragrant Basil Tea Rice thai basil, european basil, shallot scented sesame oil,…" at bounding box center [414, 204] width 190 height 29
click at [324, 192] on input "Fragrant Basil Tea Rice thai basil, european basil, shallot scented sesame oil,…" at bounding box center [327, 195] width 8 height 8
radio input "true"
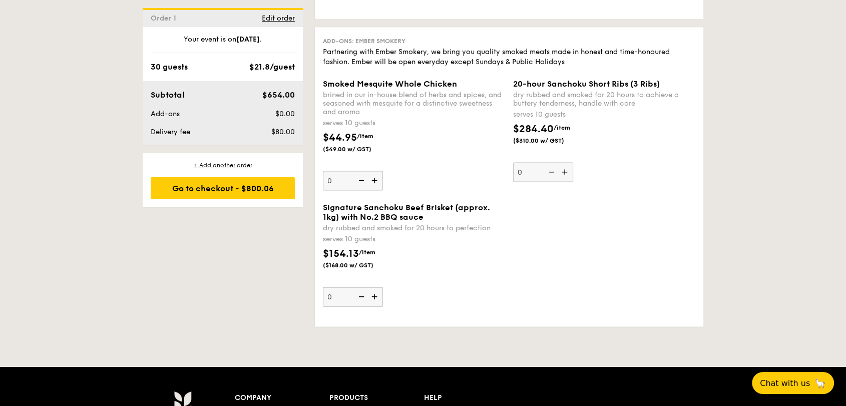
scroll to position [2122, 0]
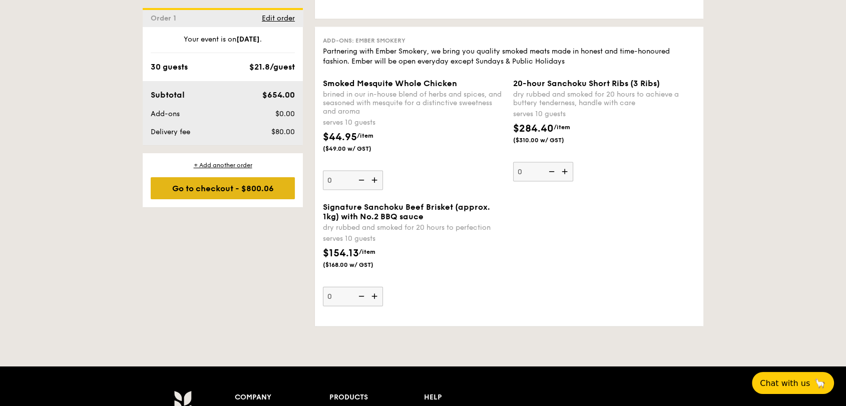
click at [209, 188] on div "Go to checkout - $800.06" at bounding box center [223, 188] width 144 height 22
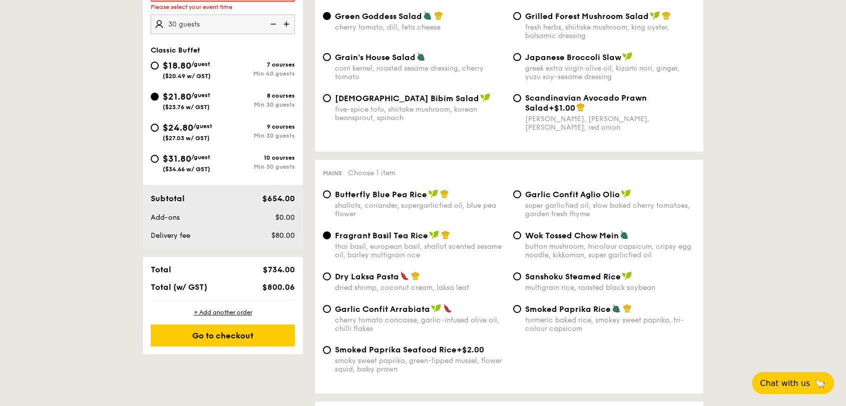
scroll to position [267, 0]
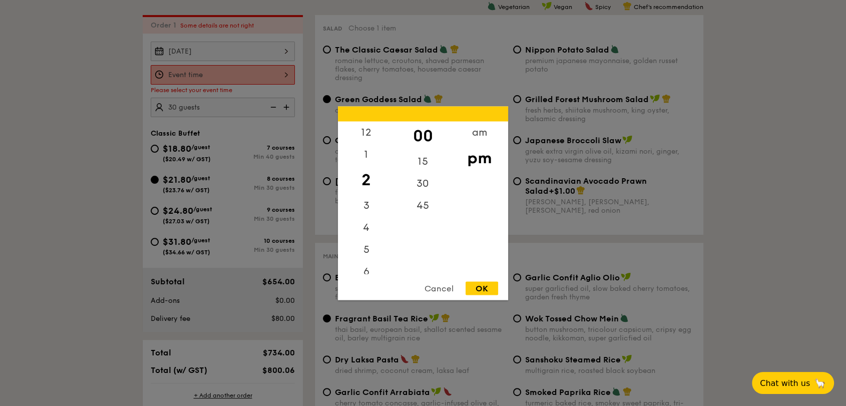
click at [195, 68] on div "12 1 2 3 4 5 6 7 8 9 10 11 00 15 30 45 am pm Cancel OK" at bounding box center [223, 75] width 144 height 20
click at [367, 249] on div "6" at bounding box center [366, 247] width 57 height 29
click at [422, 157] on div "15" at bounding box center [422, 164] width 57 height 29
click at [479, 282] on div "OK" at bounding box center [481, 288] width 33 height 14
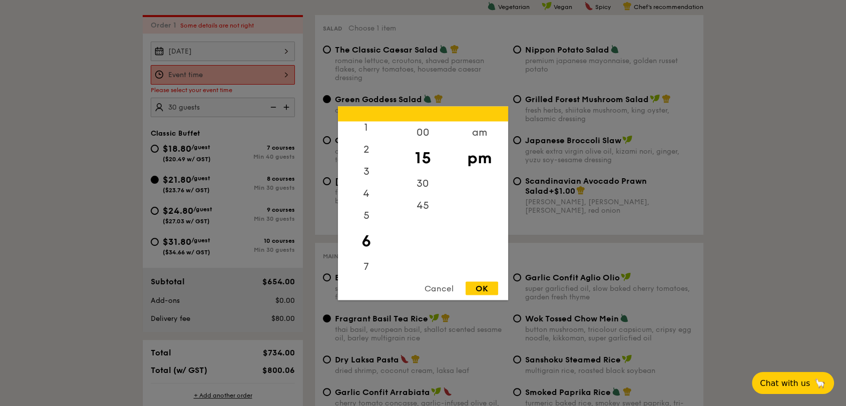
type input "6:15PM"
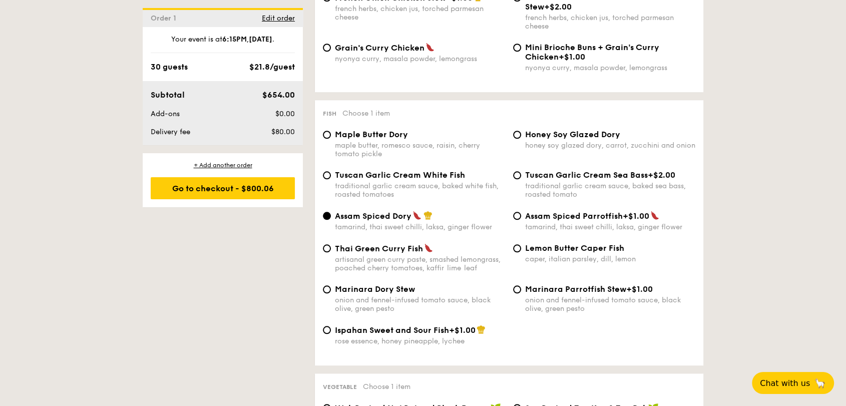
scroll to position [912, 0]
click at [222, 185] on div "Go to checkout - $800.06" at bounding box center [223, 188] width 144 height 22
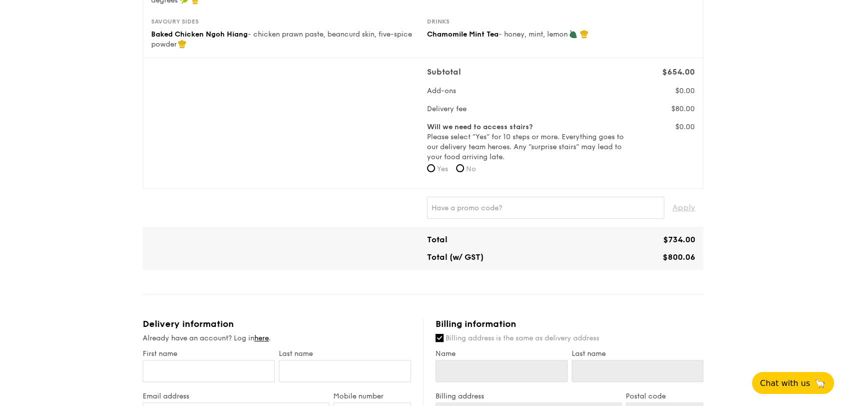
scroll to position [273, 0]
click at [461, 166] on input "No" at bounding box center [460, 168] width 8 height 8
radio input "true"
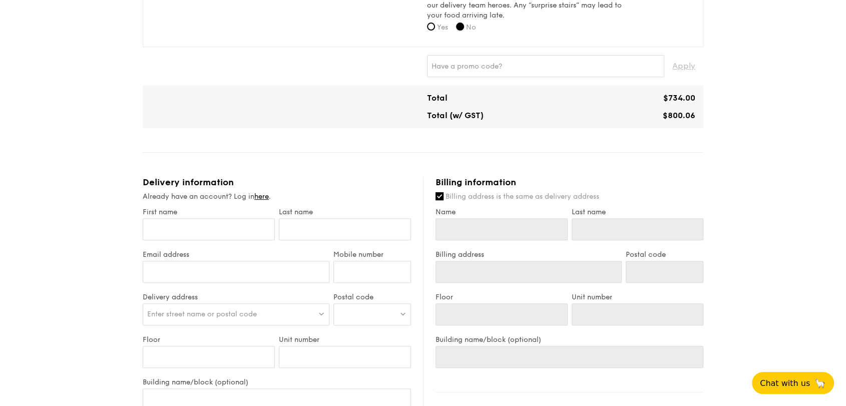
scroll to position [416, 0]
click at [264, 198] on link "here" at bounding box center [261, 194] width 15 height 9
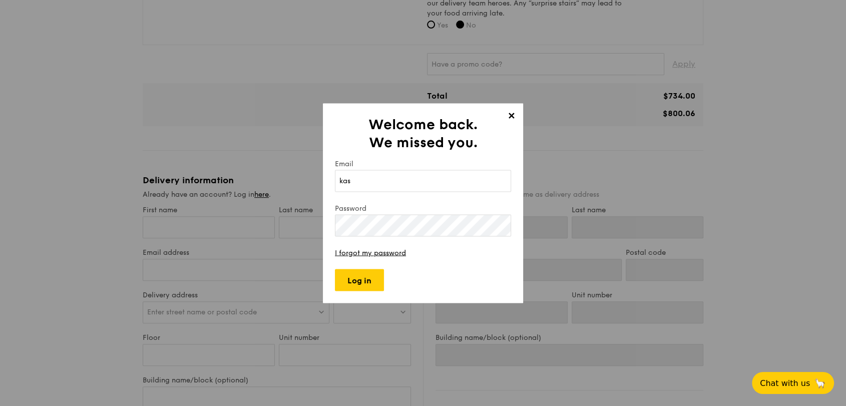
type input "kase.tan@murdoch.edu.au"
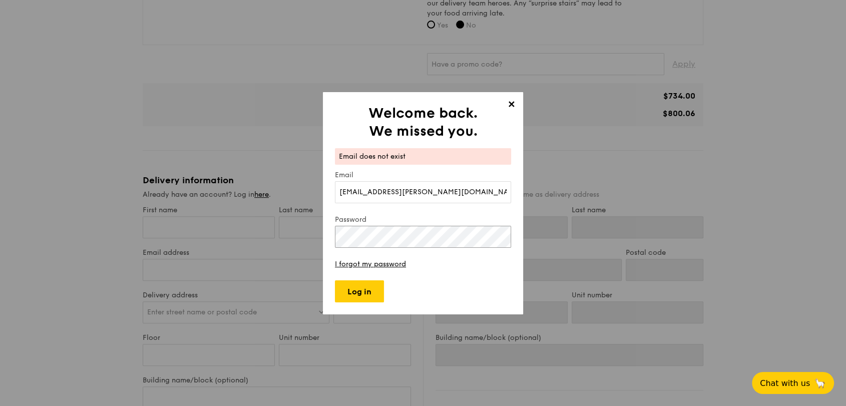
click at [204, 178] on div "✕ Welcome back. We missed you. Email does not exist Email kase.tan@murdoch.edu.…" at bounding box center [423, 203] width 846 height 406
click at [516, 104] on span "✕" at bounding box center [511, 106] width 14 height 14
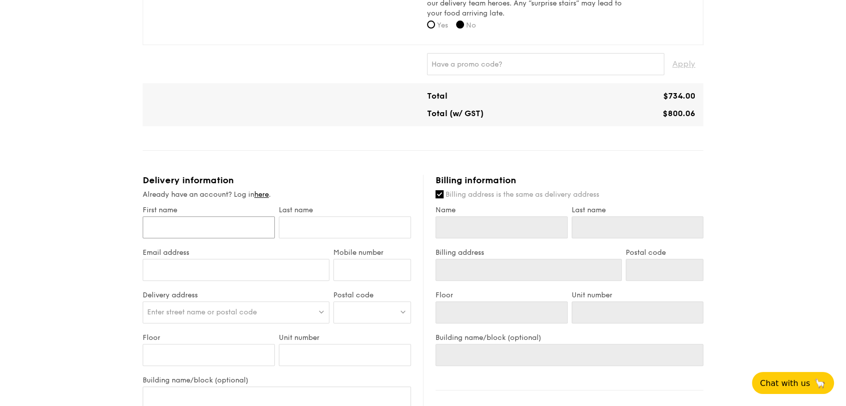
click at [195, 233] on input "First name" at bounding box center [209, 227] width 132 height 22
click at [0, 225] on div "1 - Select menu 2 - Select items 3 - Check out Classic Buffet $21.80 /guest ($2…" at bounding box center [423, 144] width 846 height 1121
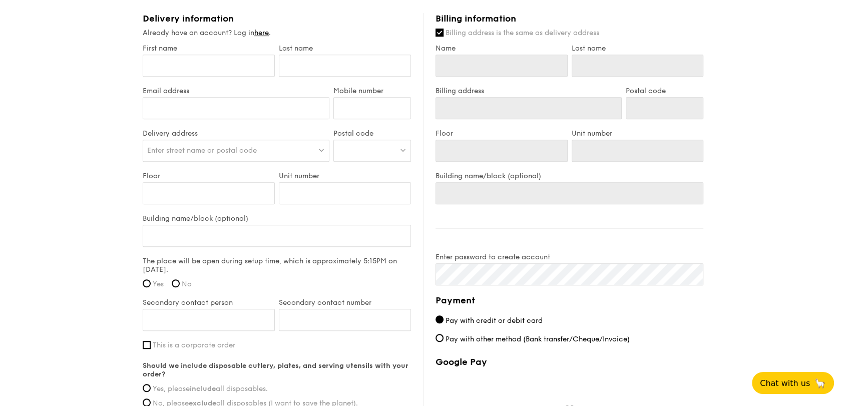
scroll to position [567, 0]
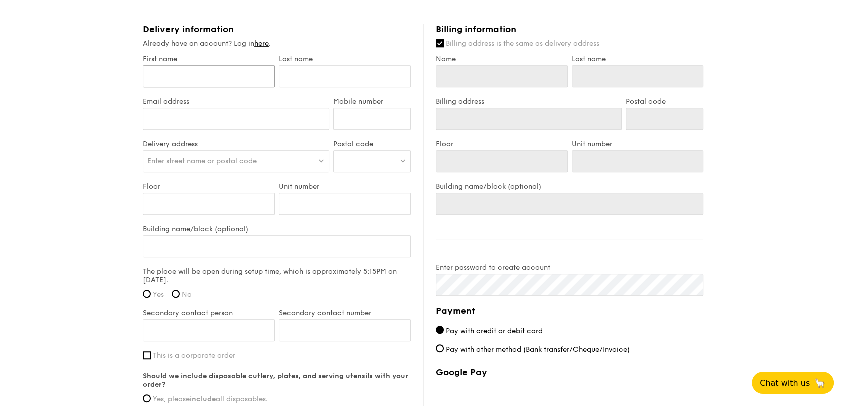
click at [160, 76] on input "First name" at bounding box center [209, 76] width 132 height 22
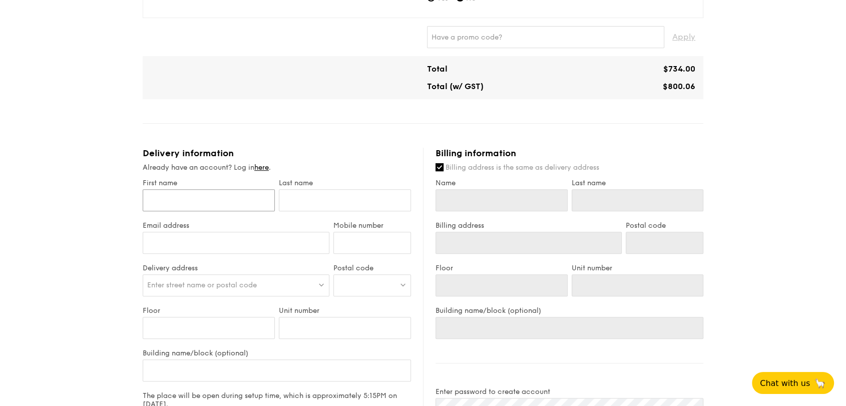
scroll to position [438, 0]
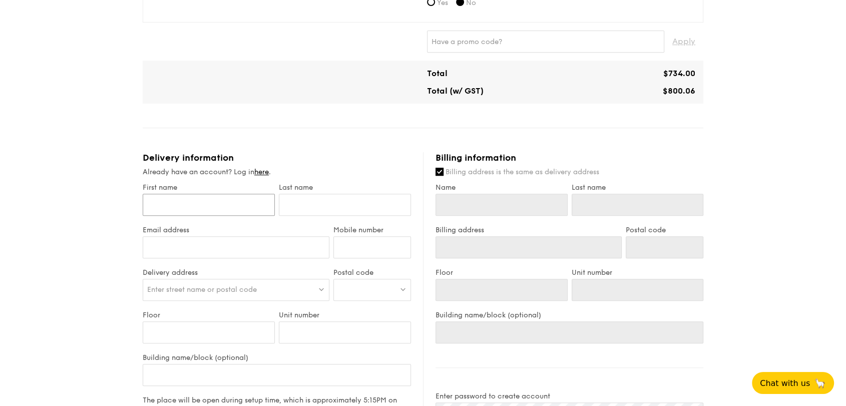
click at [253, 198] on input "First name" at bounding box center [209, 205] width 132 height 22
click at [268, 169] on link "here" at bounding box center [261, 172] width 15 height 9
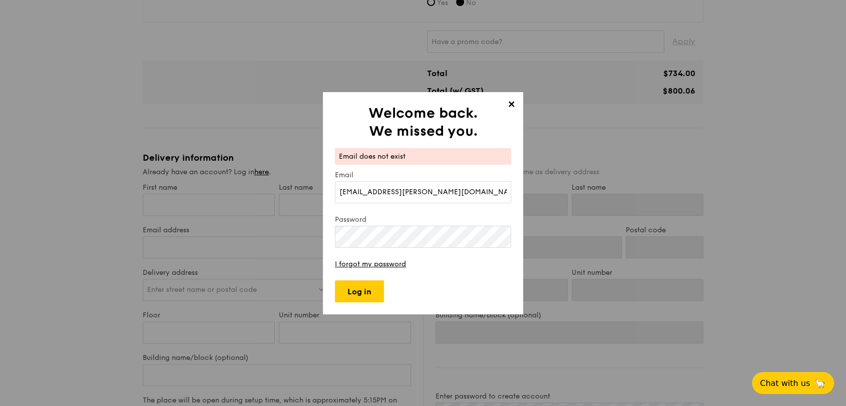
drag, startPoint x: 416, startPoint y: 216, endPoint x: 300, endPoint y: 202, distance: 116.4
click at [300, 202] on div "✕ Welcome back. We missed you. Email does not exist Email kase.tan@murdoch.edu.…" at bounding box center [423, 203] width 846 height 406
click at [404, 224] on form "Email does not exist Email kase.tan@murdoch.edu.au Password I forgot my passwor…" at bounding box center [423, 225] width 176 height 154
click at [329, 223] on div "✕ Welcome back. We missed you. Email does not exist Email kase.tan@murdoch.edu.…" at bounding box center [423, 203] width 200 height 222
click at [351, 258] on form "Email does not exist Email kase.tan@murdoch.edu.au Password I forgot my passwor…" at bounding box center [423, 225] width 176 height 154
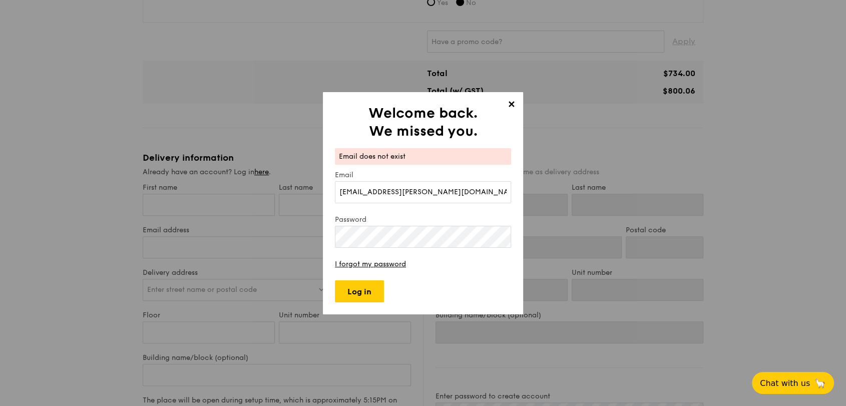
click at [351, 268] on form "Email does not exist Email kase.tan@murdoch.edu.au Password I forgot my passwor…" at bounding box center [423, 225] width 176 height 154
click at [351, 265] on link "I forgot my password" at bounding box center [370, 264] width 71 height 9
drag, startPoint x: 444, startPoint y: 197, endPoint x: 341, endPoint y: 177, distance: 105.0
click at [341, 177] on form "Email does not exist Email kase.tan@murdoch.edu.au Password I forgot my passwor…" at bounding box center [423, 225] width 176 height 154
type input "k"
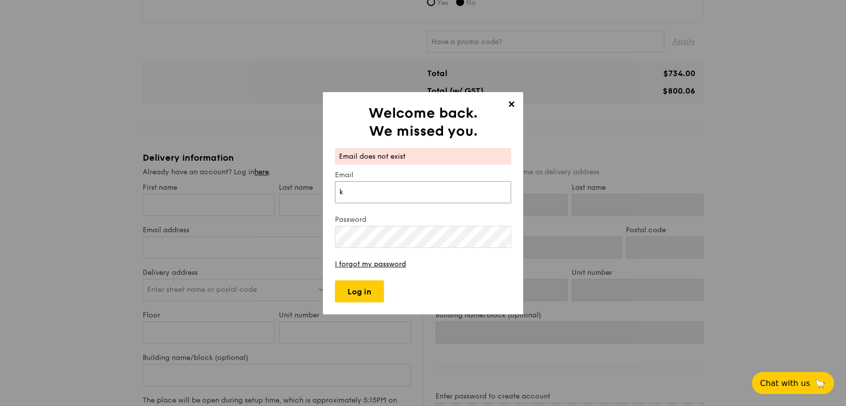
type input "[EMAIL_ADDRESS][DOMAIN_NAME]"
type input "Kase"
type input "Tan"
type input "Kase"
type input "Tan"
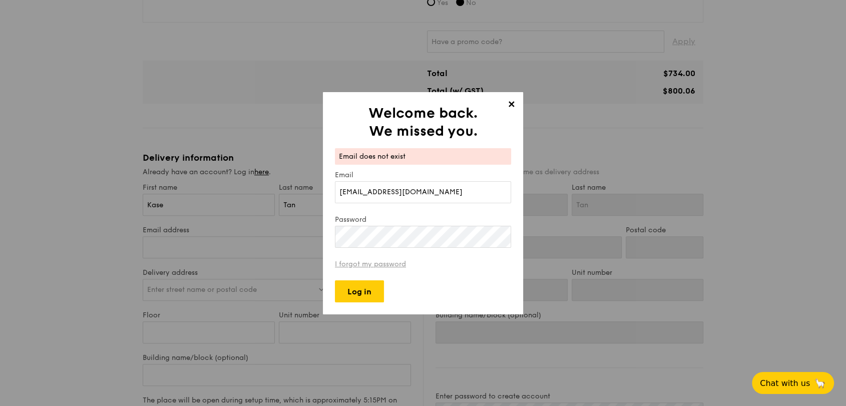
click at [381, 262] on link "I forgot my password" at bounding box center [370, 264] width 71 height 9
click at [510, 106] on span "✕" at bounding box center [511, 106] width 14 height 14
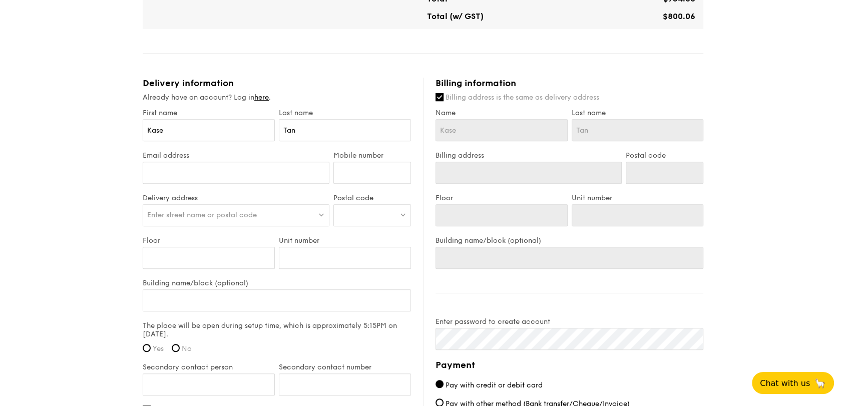
scroll to position [513, 0]
click at [300, 168] on input "Email address" at bounding box center [236, 172] width 187 height 22
type input "kase.tan@murdoch.edu.au"
click at [366, 170] on input "Mobile number" at bounding box center [372, 172] width 78 height 22
type input "83581986"
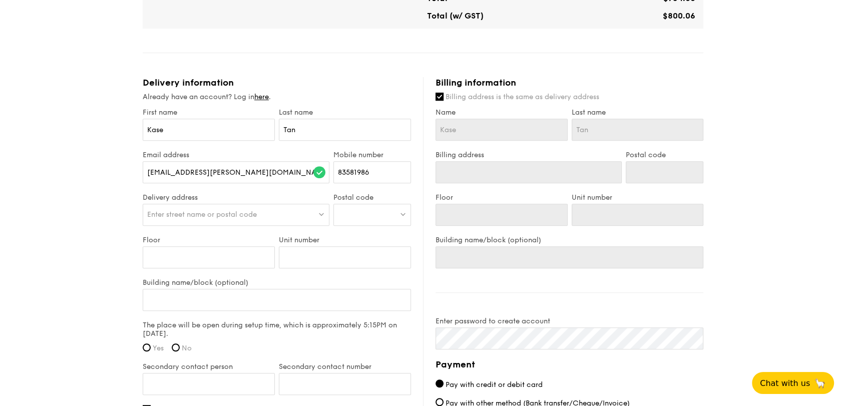
click at [359, 219] on div at bounding box center [372, 215] width 78 height 22
type input "188721"
click at [272, 211] on div "Enter street name or postal code" at bounding box center [236, 215] width 187 height 22
click at [364, 206] on div at bounding box center [372, 215] width 78 height 22
click at [364, 235] on div "333 North Bridge Road" at bounding box center [364, 235] width 52 height 10
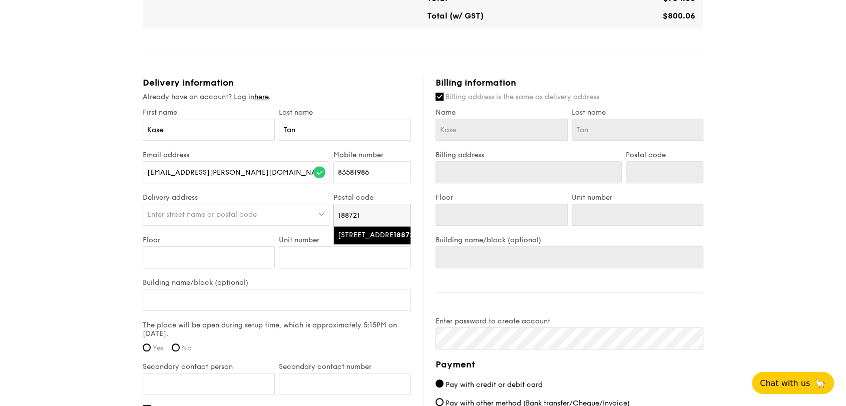
type input "333 North Bridge Road"
type input "188721"
click at [234, 251] on input "Floor" at bounding box center [209, 257] width 132 height 22
type input "#"
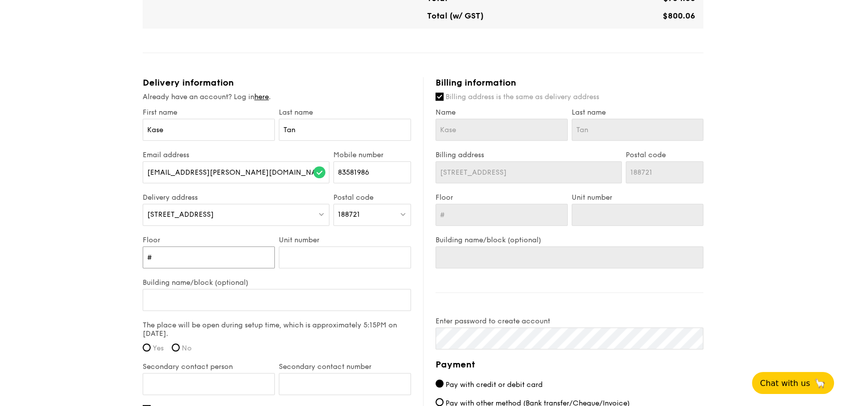
type input "#0"
type input "#02"
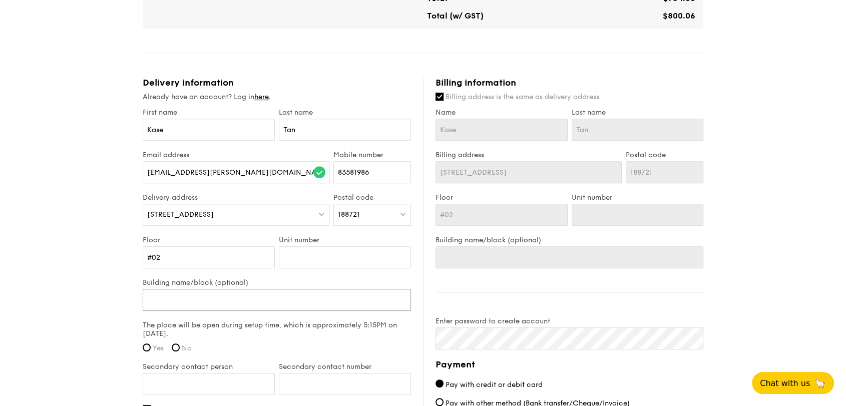
click at [229, 298] on input "Building name/block (optional)" at bounding box center [277, 300] width 268 height 22
type input "o"
type input "od"
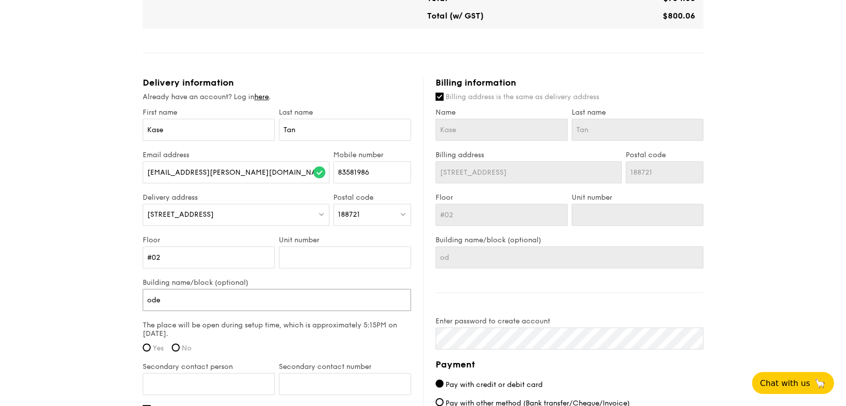
type input "odeo"
type input "odeon"
type input "odeo"
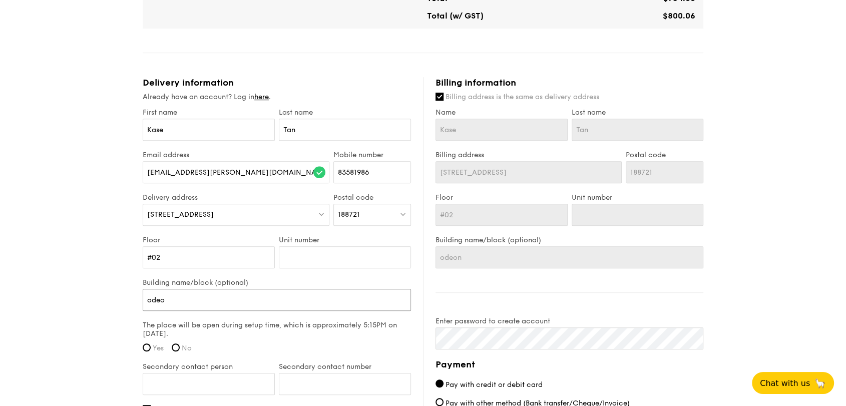
type input "odeo"
type input "ode"
type input "od"
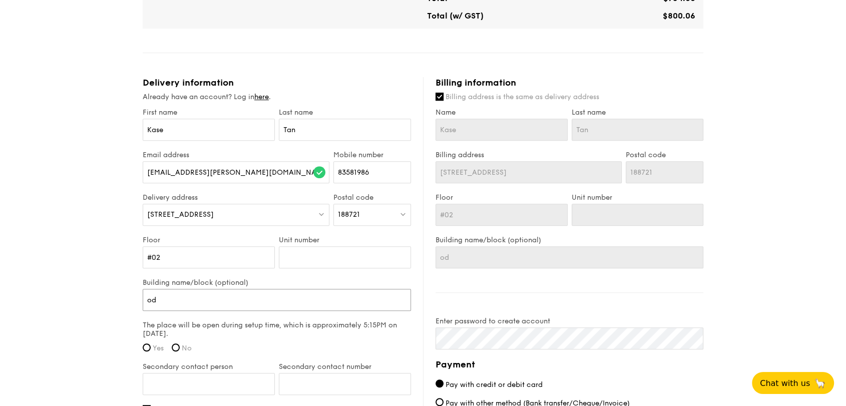
type input "o"
type input "oD"
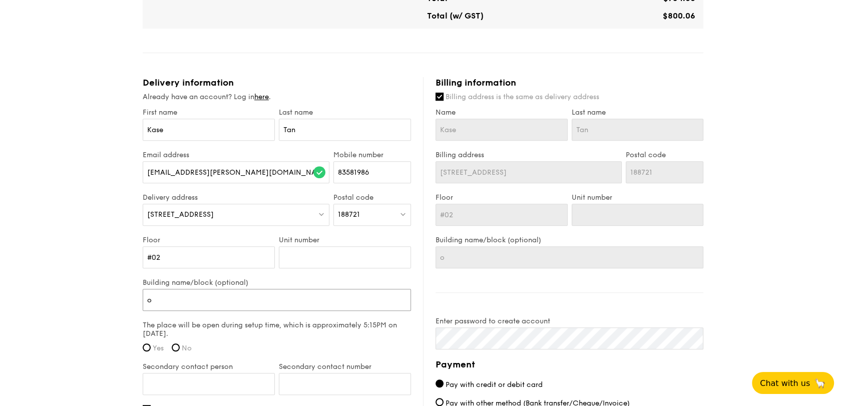
type input "oD"
type input "o"
type input "O"
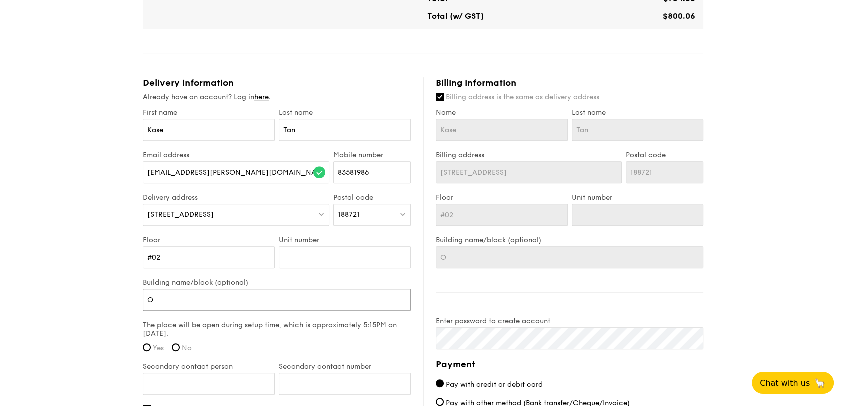
type input "Od"
type input "Ode"
type input "Odeo"
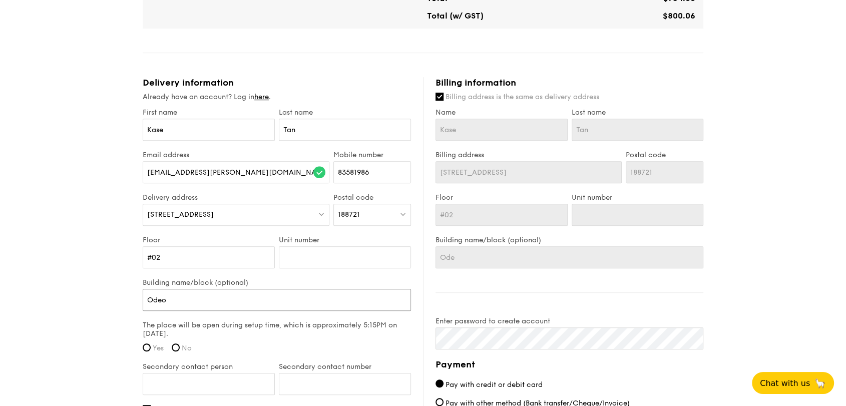
type input "Odeo"
type input "Odeon"
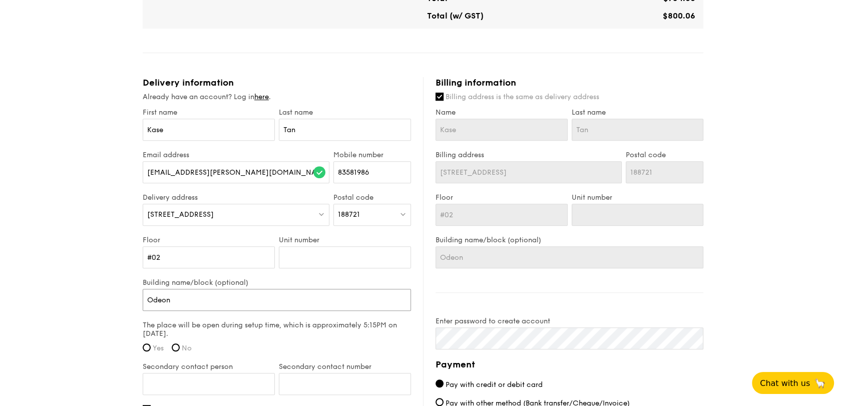
type input "Odeon 3"
type input "Odeon 333"
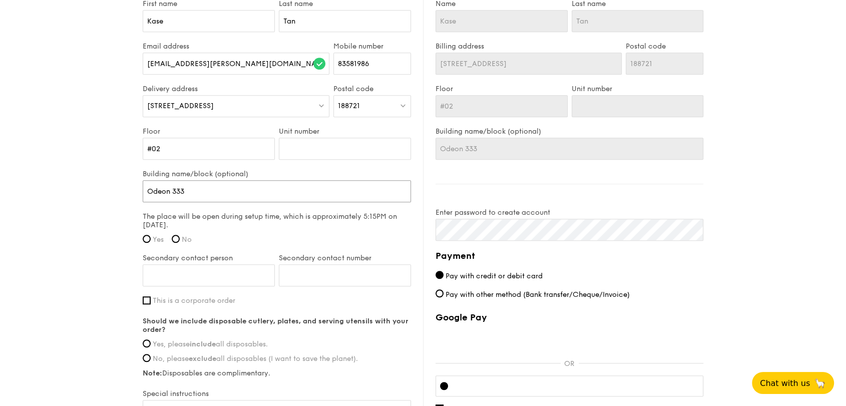
scroll to position [623, 0]
type input "Odeon 333"
click at [148, 237] on input "Yes" at bounding box center [147, 238] width 8 height 8
radio input "true"
click at [171, 274] on input "Secondary contact person" at bounding box center [209, 275] width 132 height 22
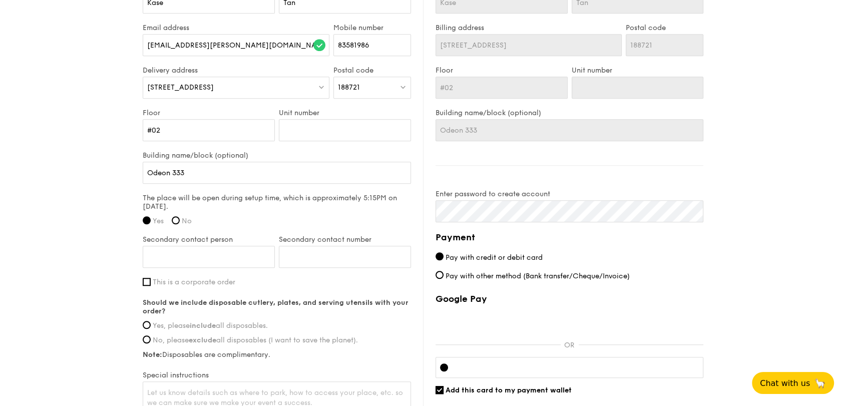
scroll to position [641, 0]
click at [145, 278] on input "This is a corporate order" at bounding box center [147, 282] width 8 height 8
checkbox input "true"
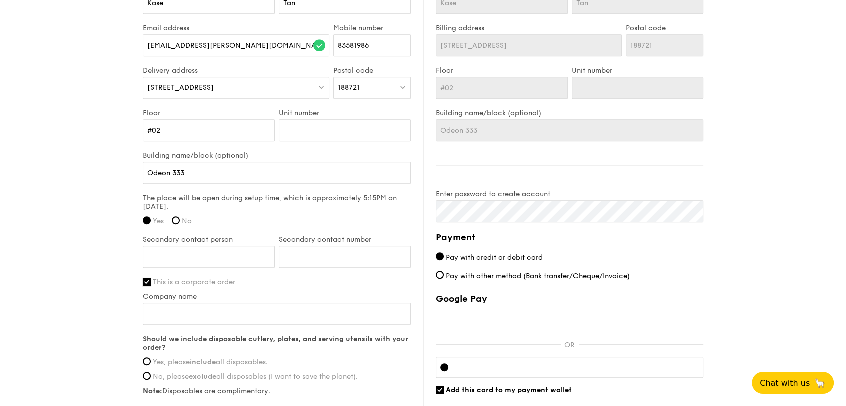
scroll to position [684, 0]
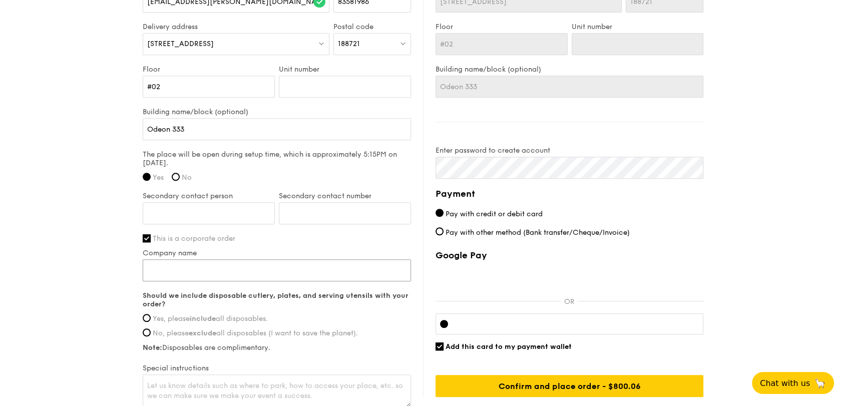
click at [164, 273] on input "Company name" at bounding box center [277, 270] width 268 height 22
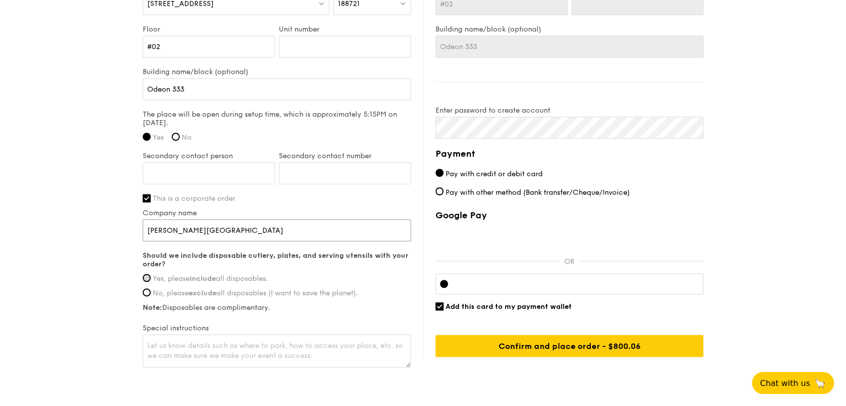
type input "Murdoch University"
click at [148, 274] on input "Yes, please include all disposables." at bounding box center [147, 278] width 8 height 8
radio input "true"
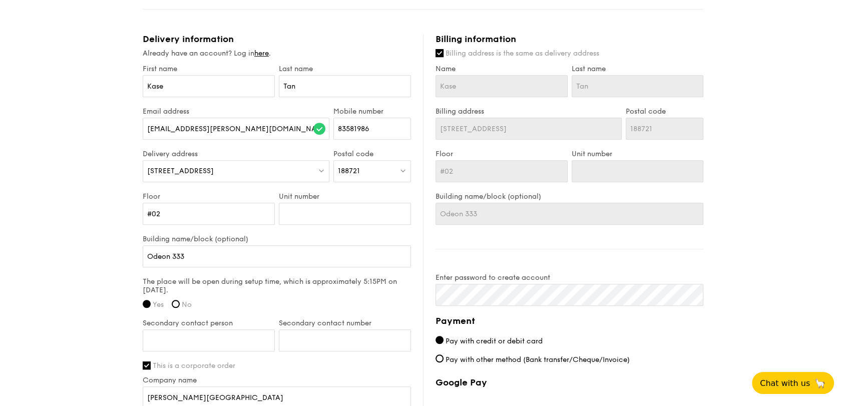
scroll to position [680, 0]
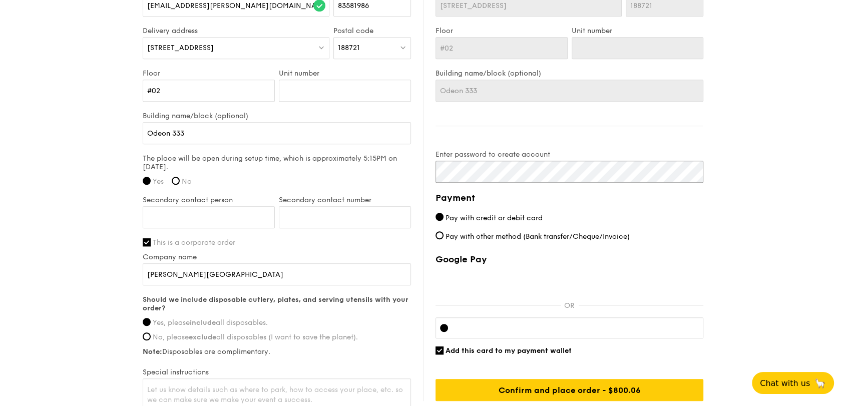
click at [419, 153] on div "Delivery information Already have an account? Log in here . First name Kase Las…" at bounding box center [423, 161] width 561 height 503
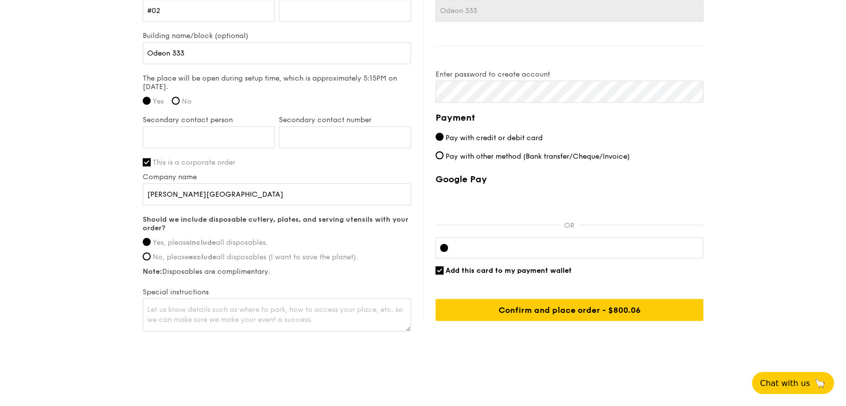
click at [435, 268] on input "Add this card to my payment wallet" at bounding box center [439, 270] width 8 height 8
checkbox input "false"
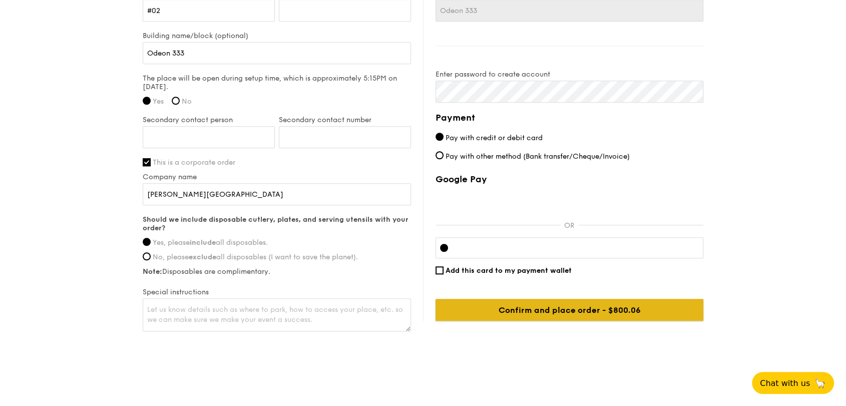
click at [475, 305] on input "Confirm and place order - $800.06" at bounding box center [569, 310] width 268 height 22
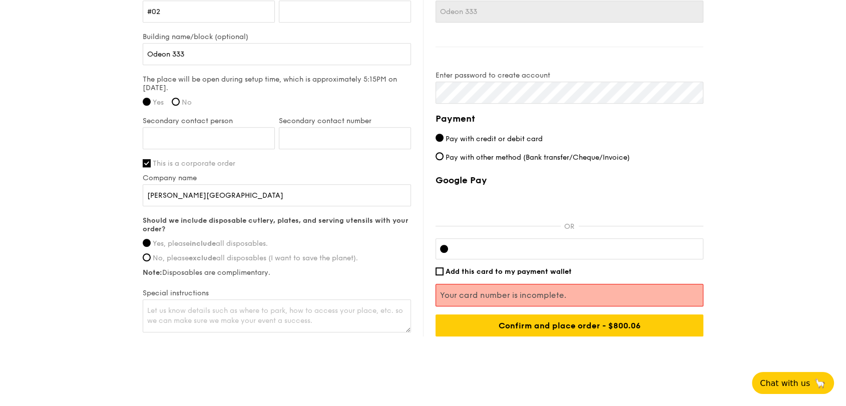
scroll to position [760, 0]
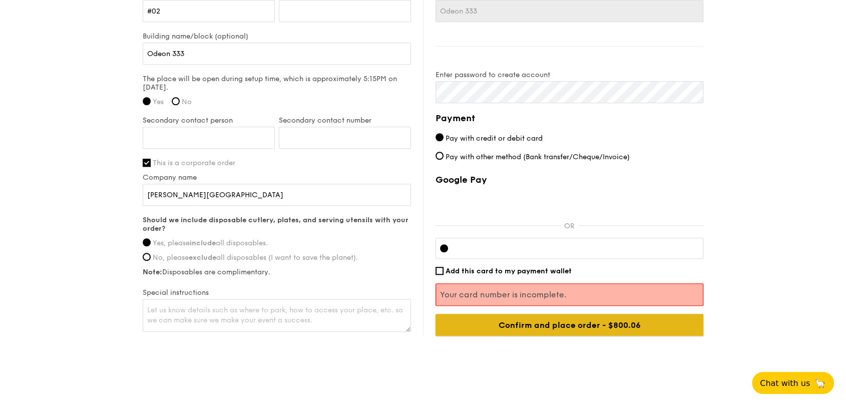
click at [475, 324] on input "Confirm and place order - $800.06" at bounding box center [569, 325] width 268 height 22
click at [575, 320] on input "Confirm and place order - $800.06" at bounding box center [569, 325] width 268 height 22
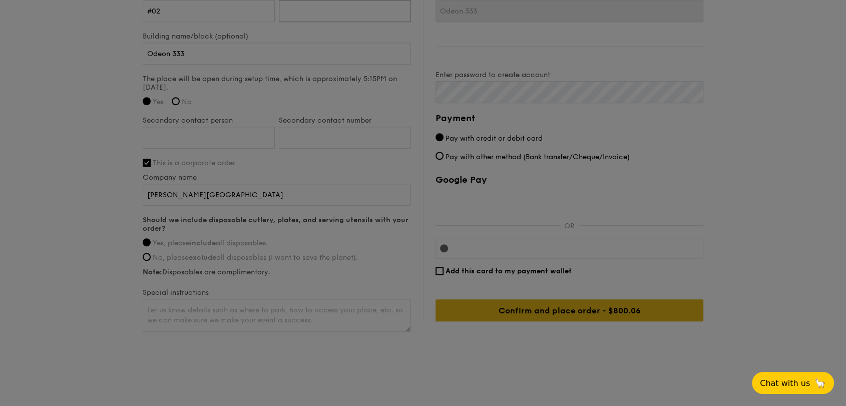
scroll to position [758, 0]
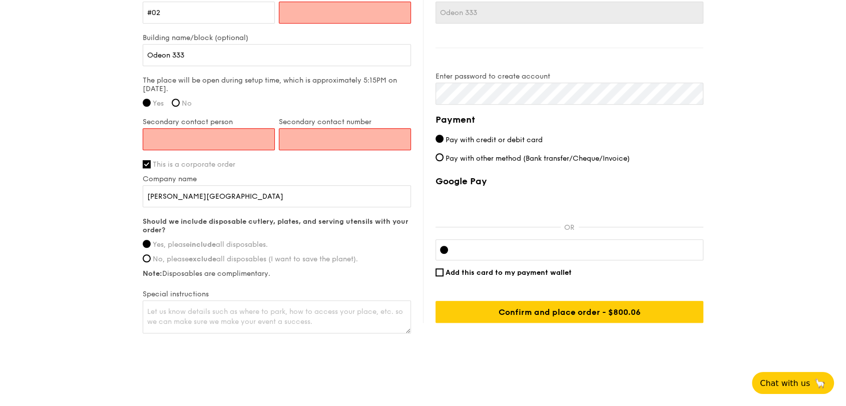
click at [219, 128] on input "Secondary contact person" at bounding box center [209, 139] width 132 height 22
type input "Kase Tan"
type input "83581986"
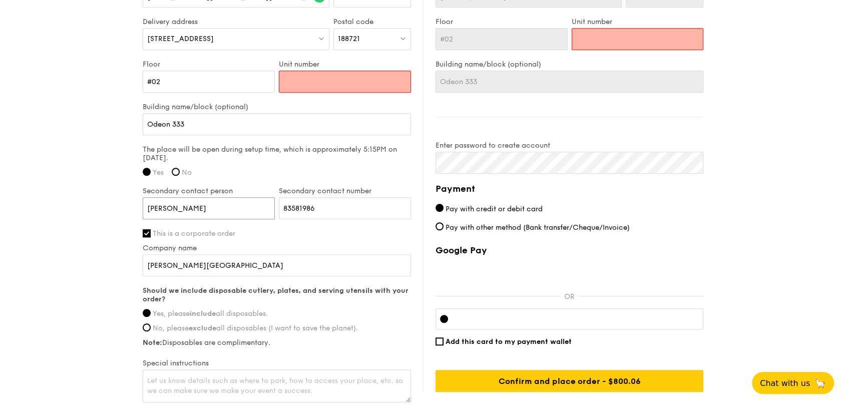
scroll to position [689, 0]
click at [312, 79] on input "Unit number" at bounding box center [345, 82] width 132 height 22
type input "0"
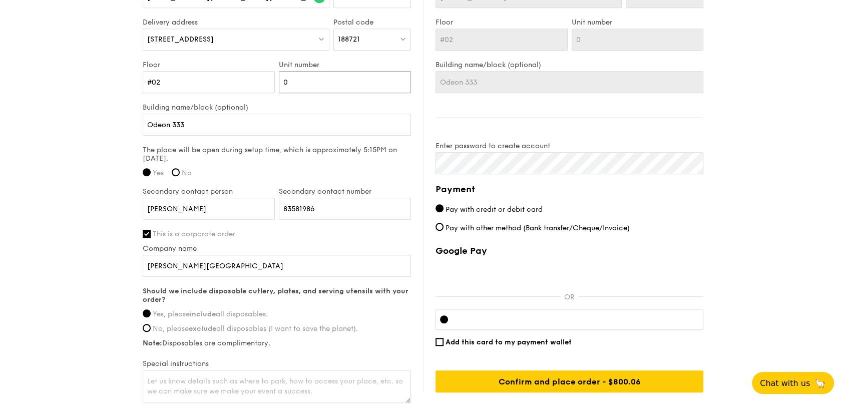
type input "01"
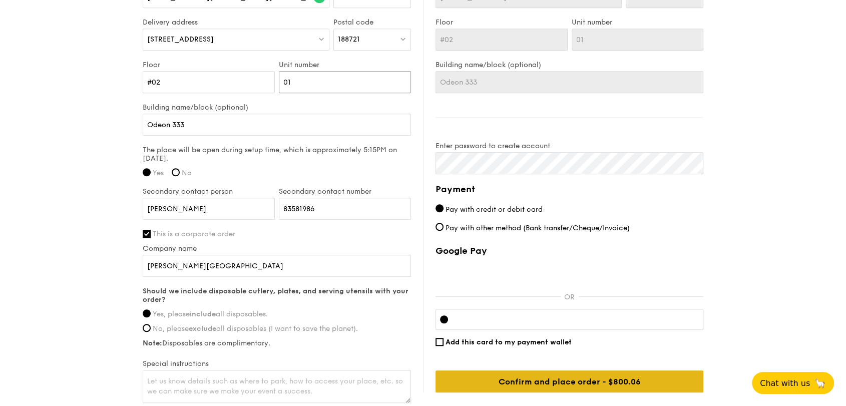
type input "01"
click at [463, 375] on input "Confirm and place order - $800.06" at bounding box center [569, 381] width 268 height 22
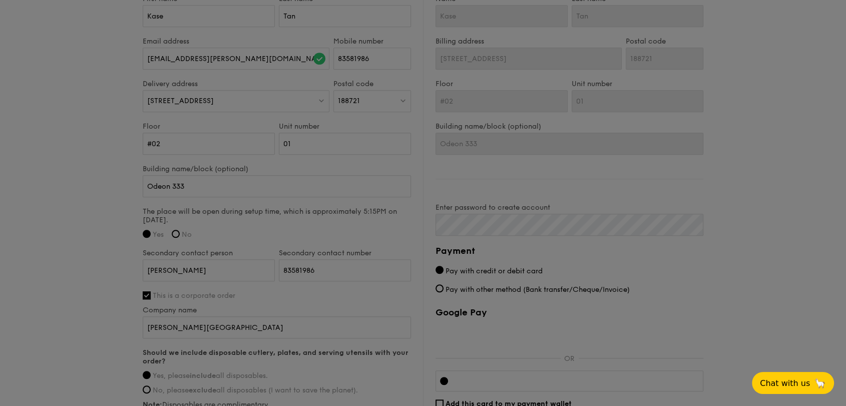
scroll to position [625, 0]
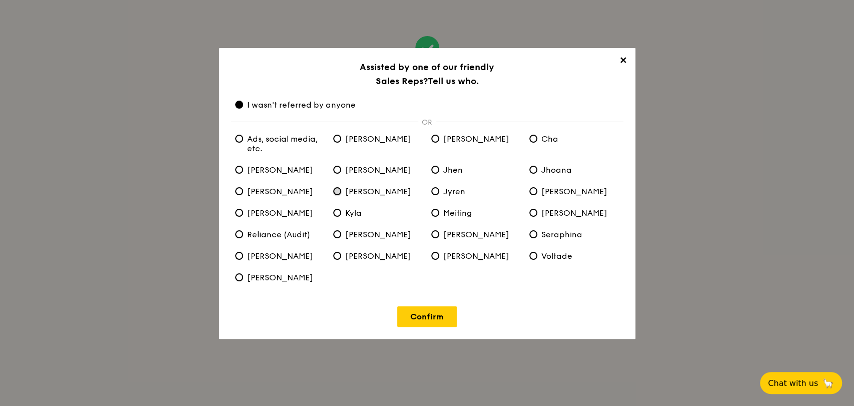
click at [337, 195] on input "Joyce" at bounding box center [337, 191] width 8 height 8
radio input "true"
radio anyone "false"
click at [411, 325] on link "Confirm" at bounding box center [427, 316] width 60 height 21
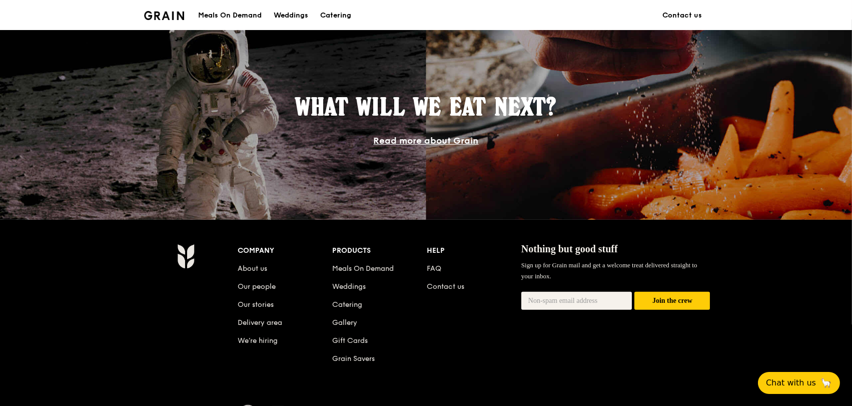
scroll to position [912, 0]
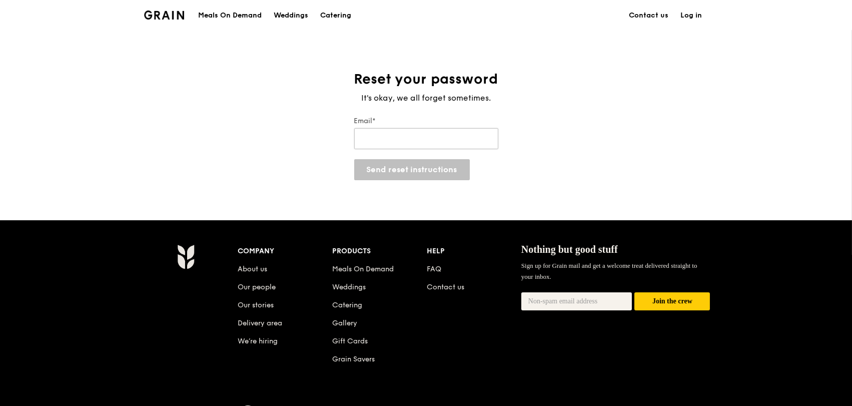
click at [372, 141] on input "Email*" at bounding box center [426, 138] width 144 height 21
type input "kase.tan@murdoch.edu.au"
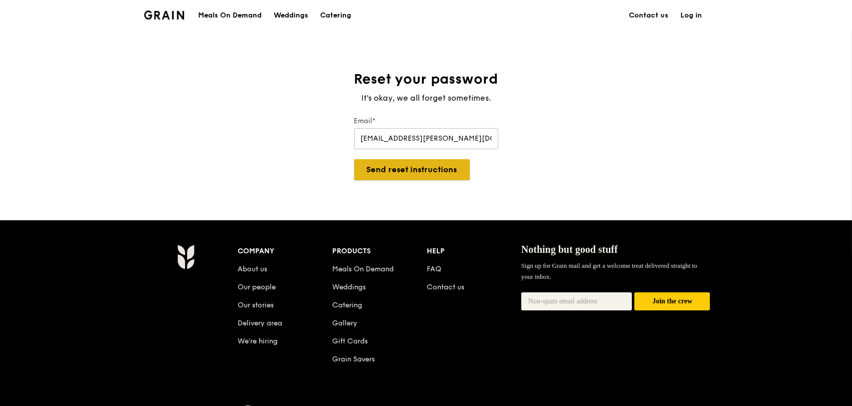
click at [407, 170] on button "Send reset instructions" at bounding box center [412, 169] width 116 height 21
type input "[EMAIL_ADDRESS][DOMAIN_NAME]"
click at [399, 171] on button "Send reset instructions" at bounding box center [412, 169] width 116 height 21
